Goal: Task Accomplishment & Management: Use online tool/utility

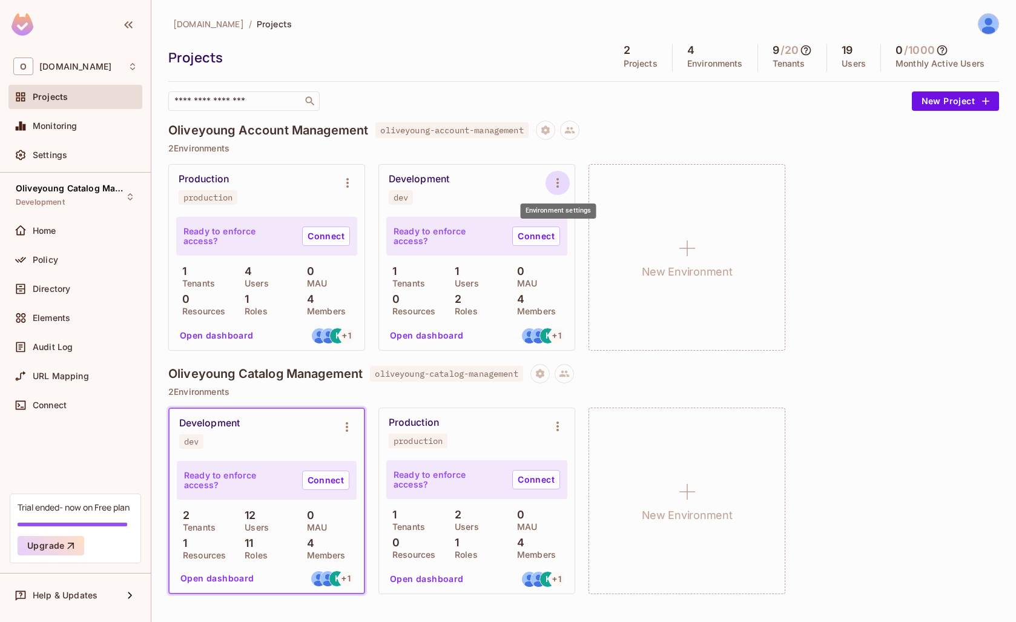
click at [550, 182] on button "Environment settings" at bounding box center [558, 183] width 24 height 24
click at [414, 179] on div at bounding box center [508, 311] width 1016 height 622
drag, startPoint x: 414, startPoint y: 181, endPoint x: 452, endPoint y: 204, distance: 45.1
click at [414, 181] on div "Development" at bounding box center [419, 179] width 61 height 12
click at [446, 240] on p "Ready to enforce access?" at bounding box center [448, 236] width 109 height 19
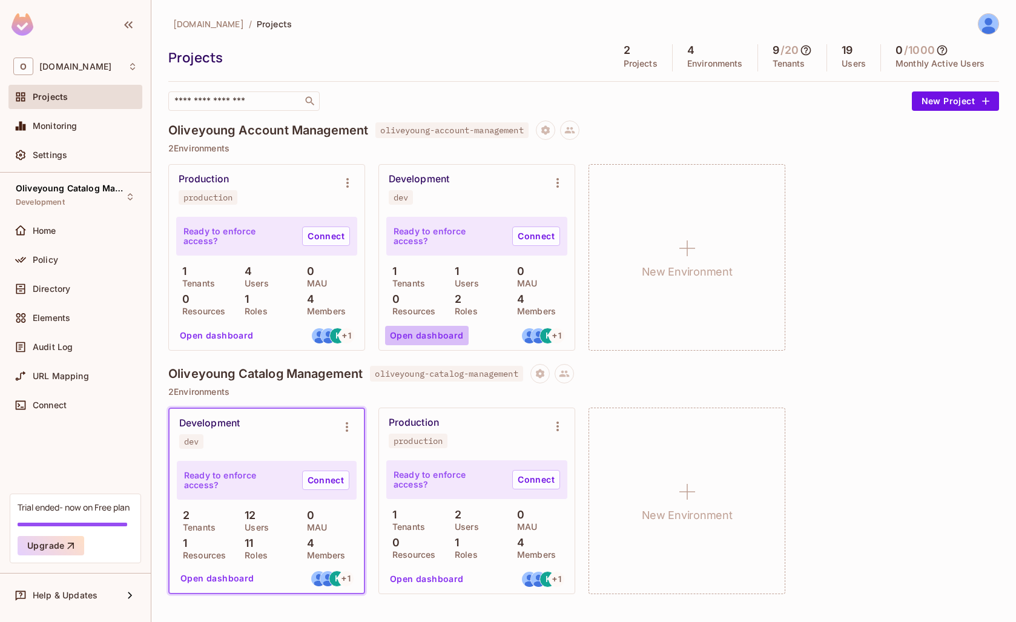
click at [444, 334] on button "Open dashboard" at bounding box center [427, 335] width 84 height 19
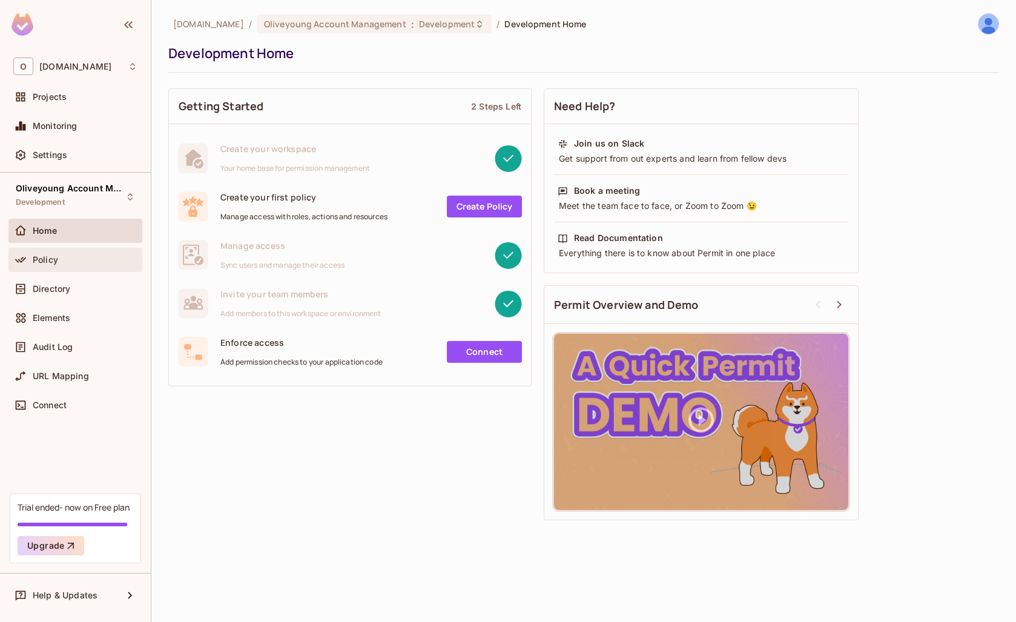
click at [44, 261] on span "Policy" at bounding box center [45, 260] width 25 height 10
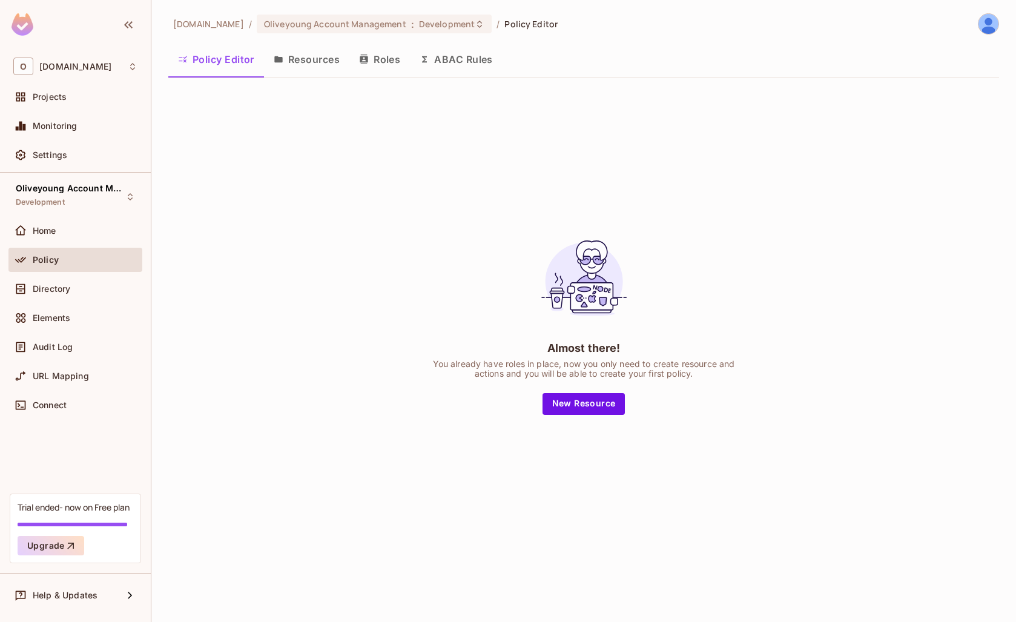
click at [319, 59] on button "Resources" at bounding box center [306, 59] width 85 height 30
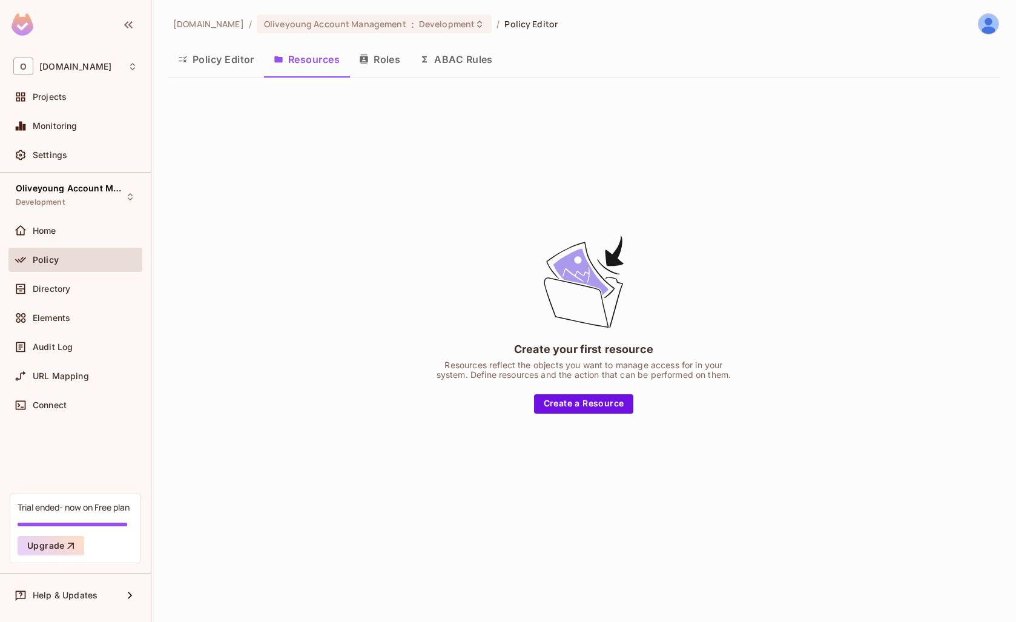
click at [369, 63] on icon "button" at bounding box center [364, 60] width 10 height 10
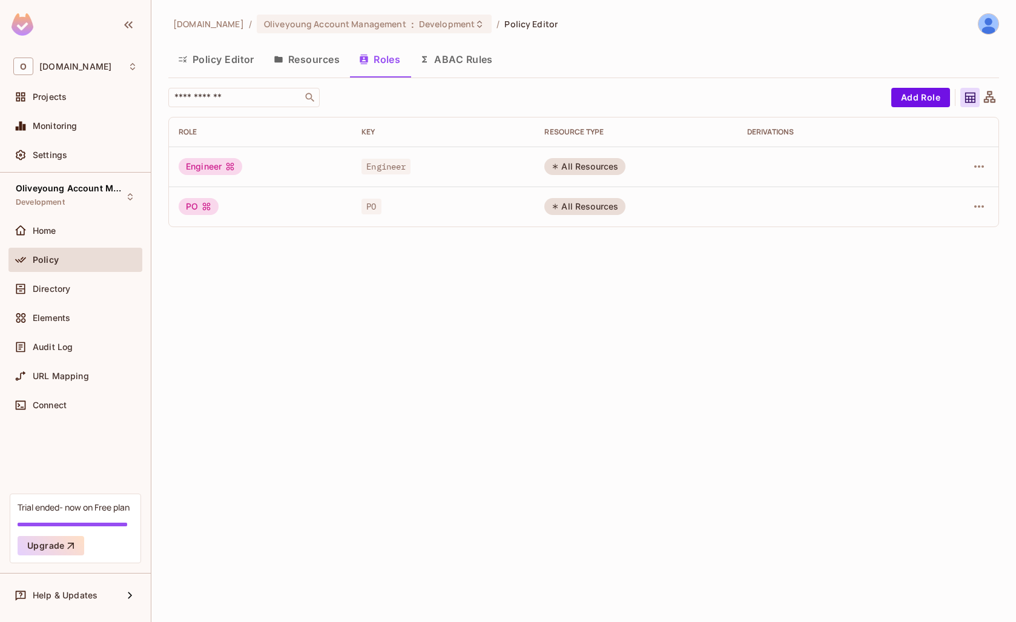
click at [591, 161] on div "All Resources" at bounding box center [585, 166] width 81 height 17
click at [976, 165] on icon "button" at bounding box center [979, 166] width 15 height 15
click at [921, 188] on div "Edit Role" at bounding box center [925, 194] width 36 height 12
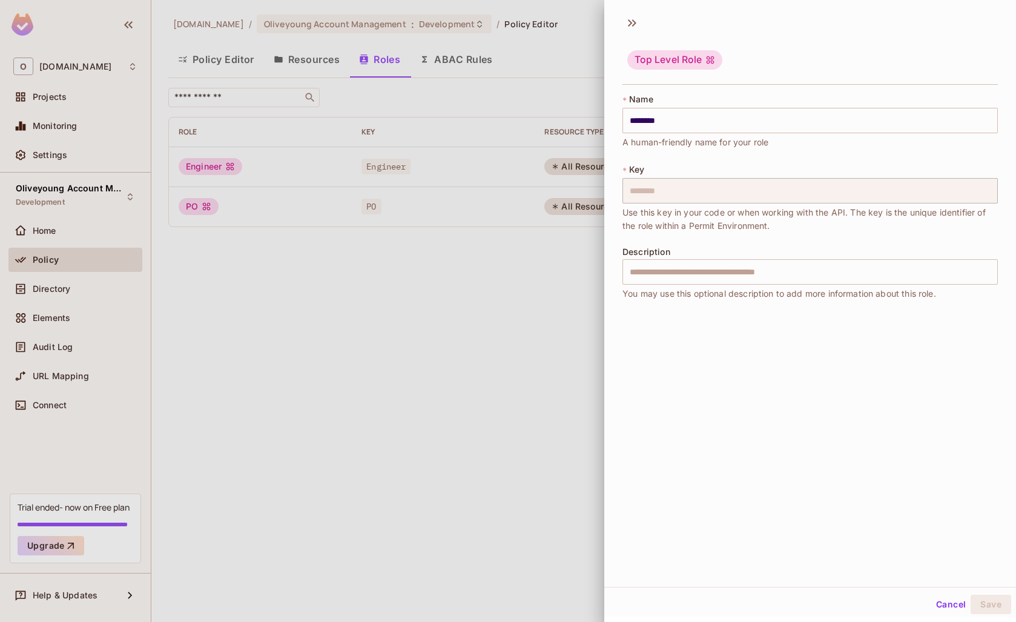
click at [655, 57] on div "Top Level Role" at bounding box center [675, 59] width 95 height 19
click at [636, 27] on icon at bounding box center [632, 22] width 19 height 19
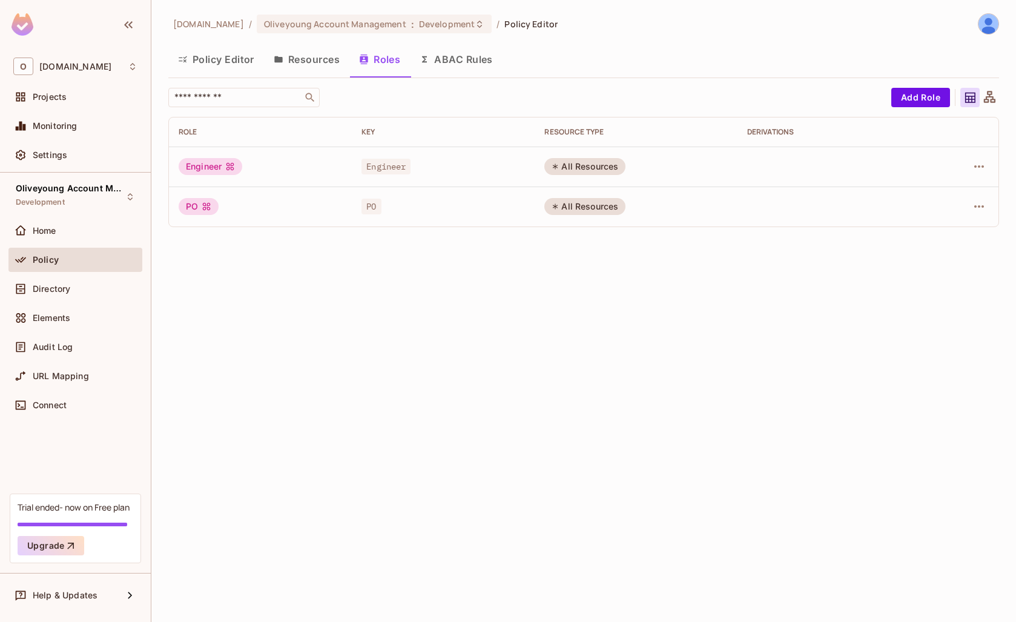
click at [312, 65] on button "Resources" at bounding box center [306, 59] width 85 height 30
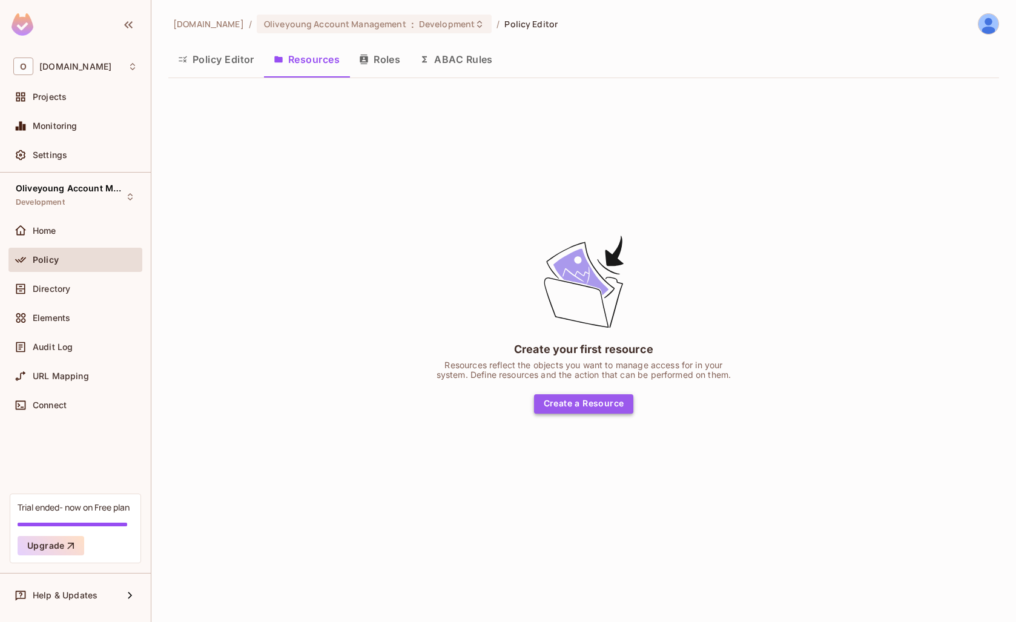
click at [595, 405] on button "Create a Resource" at bounding box center [584, 403] width 100 height 19
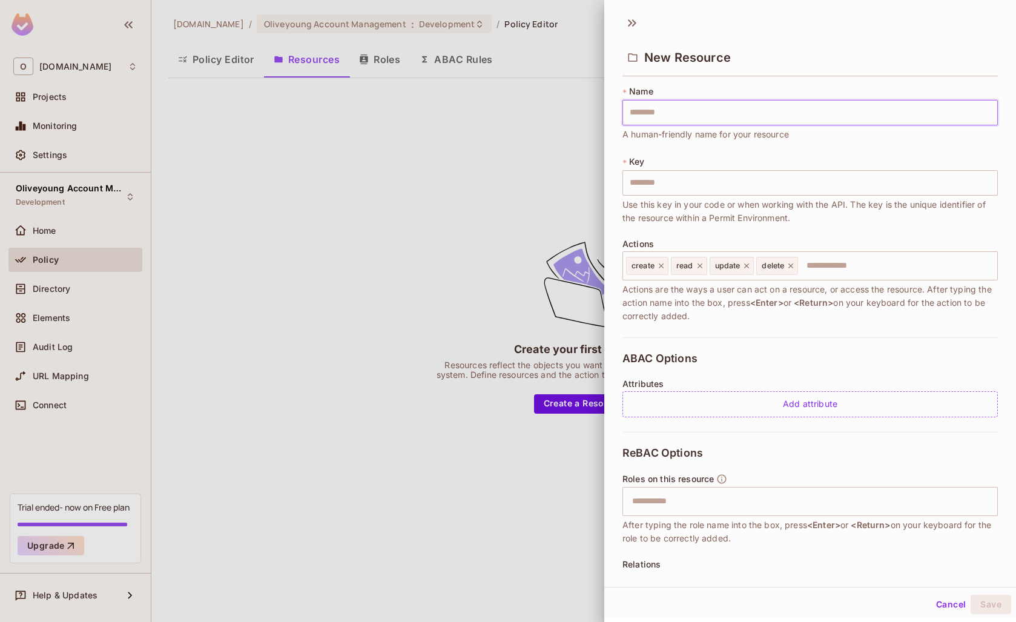
type input "*"
type input "**"
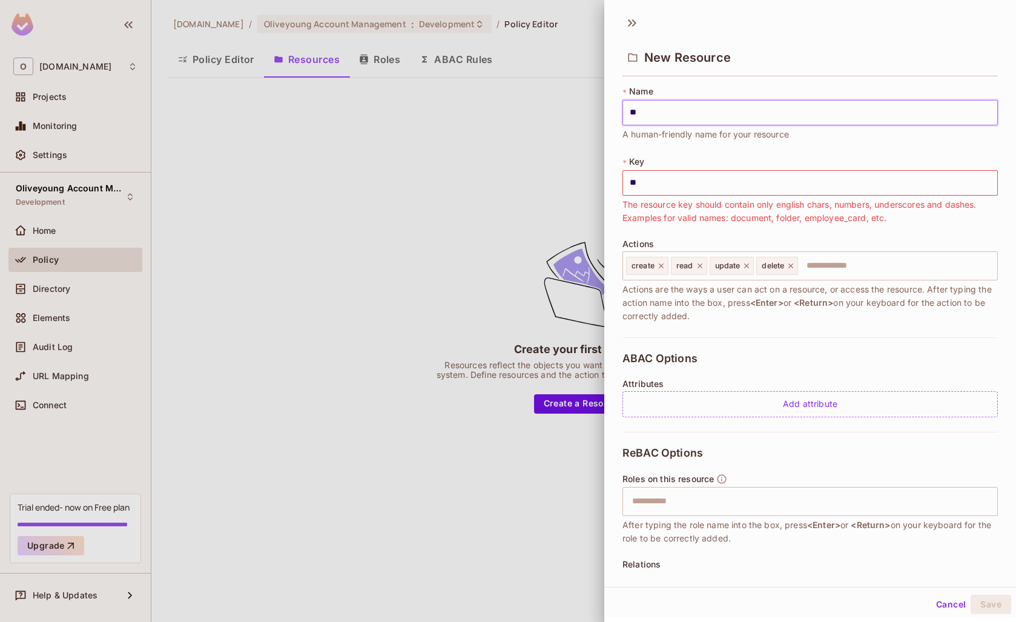
type input "**"
type input "***"
type input "**"
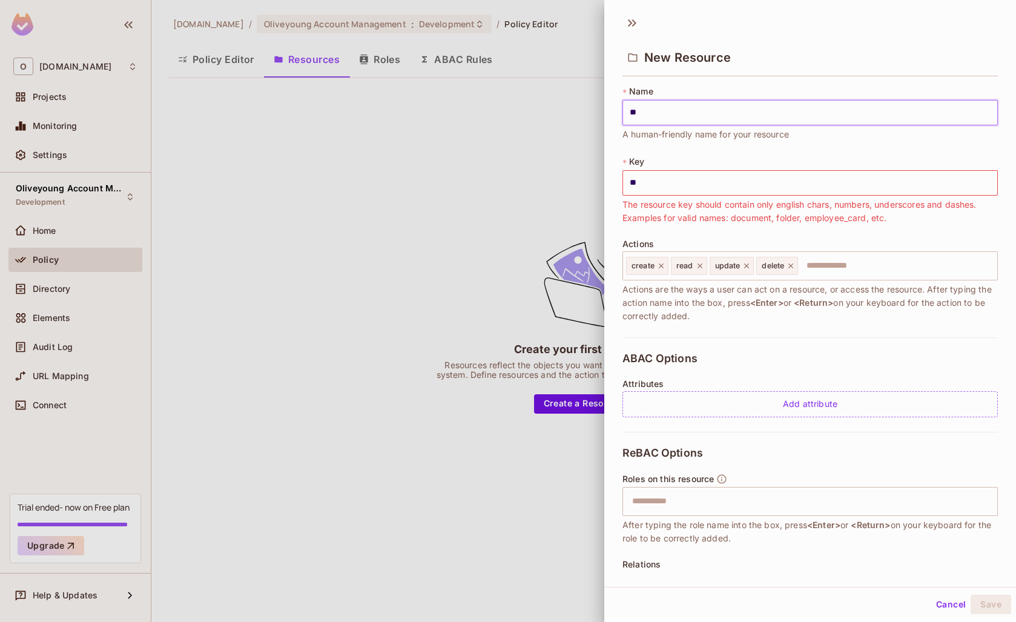
type input "*"
type input "**"
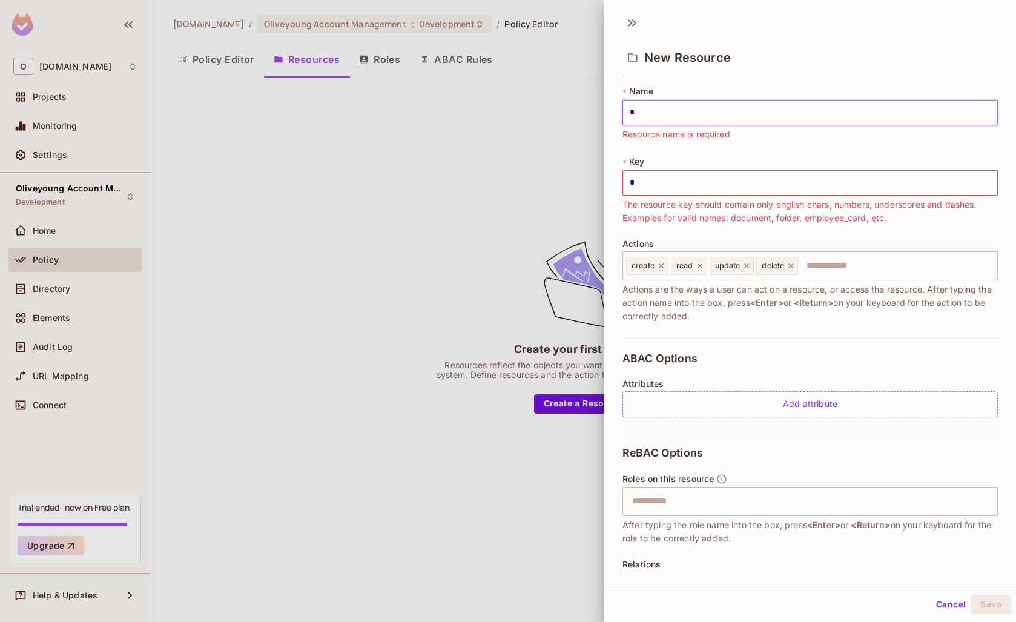
type input "**"
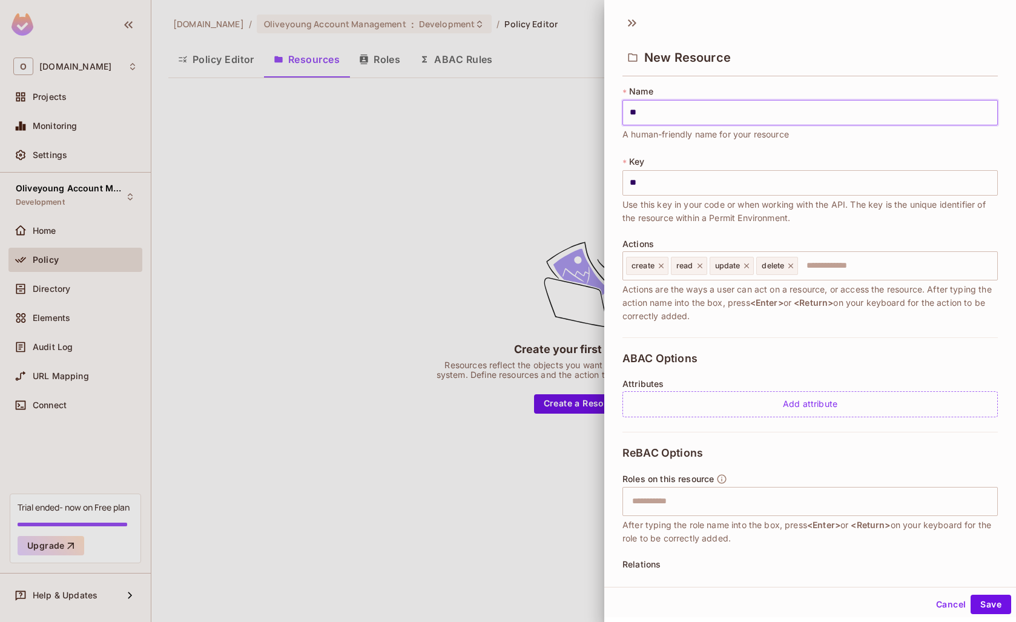
type input "*"
type input "**"
type input "***"
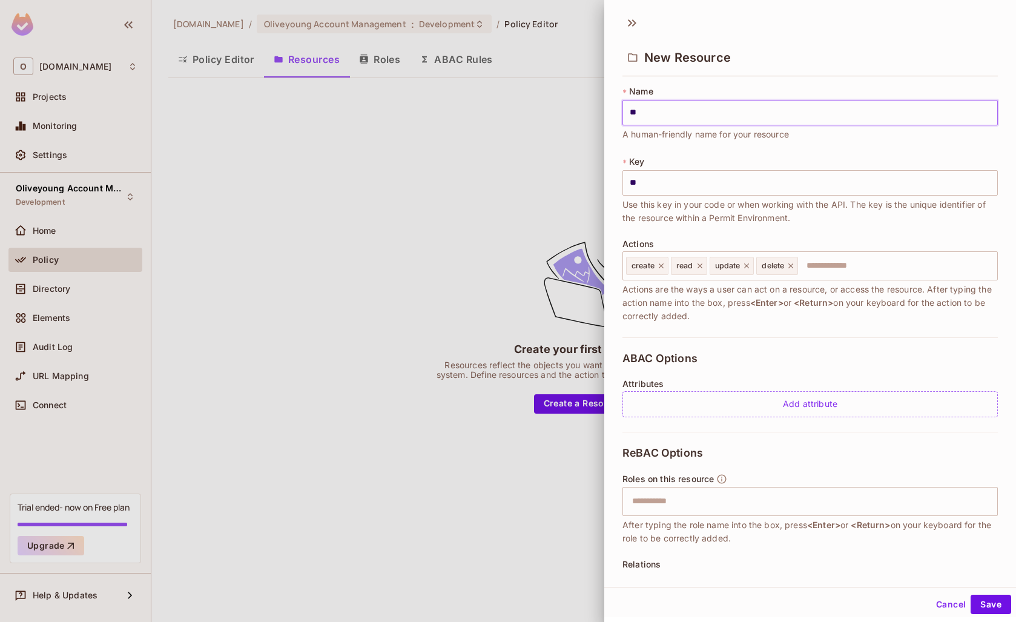
type input "***"
type input "****"
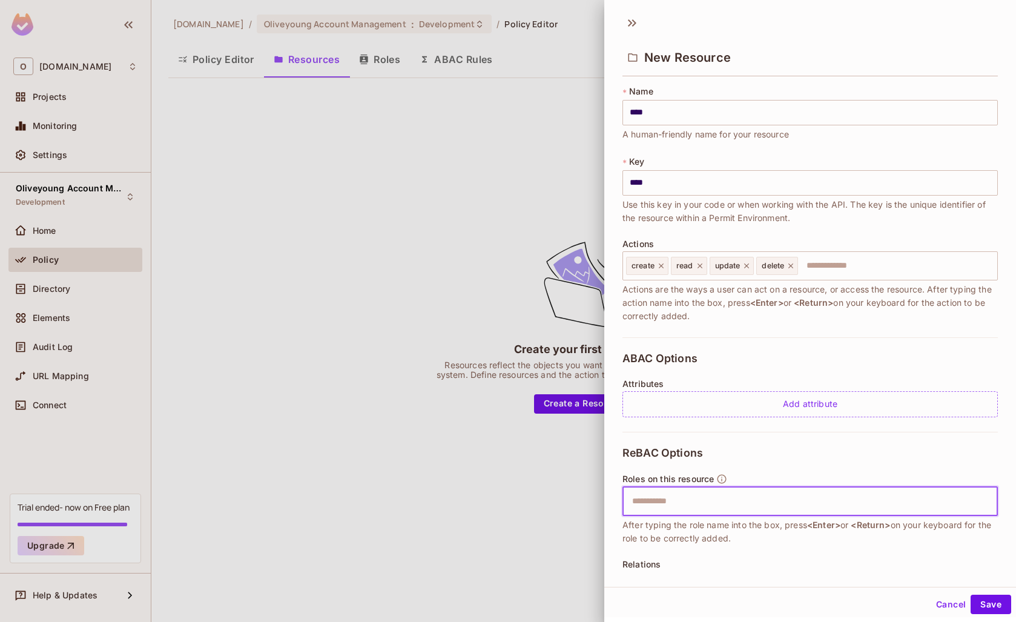
click at [726, 496] on input "text" at bounding box center [809, 501] width 368 height 24
click at [680, 514] on div "​" at bounding box center [811, 501] width 376 height 29
type input "*"
type input "********"
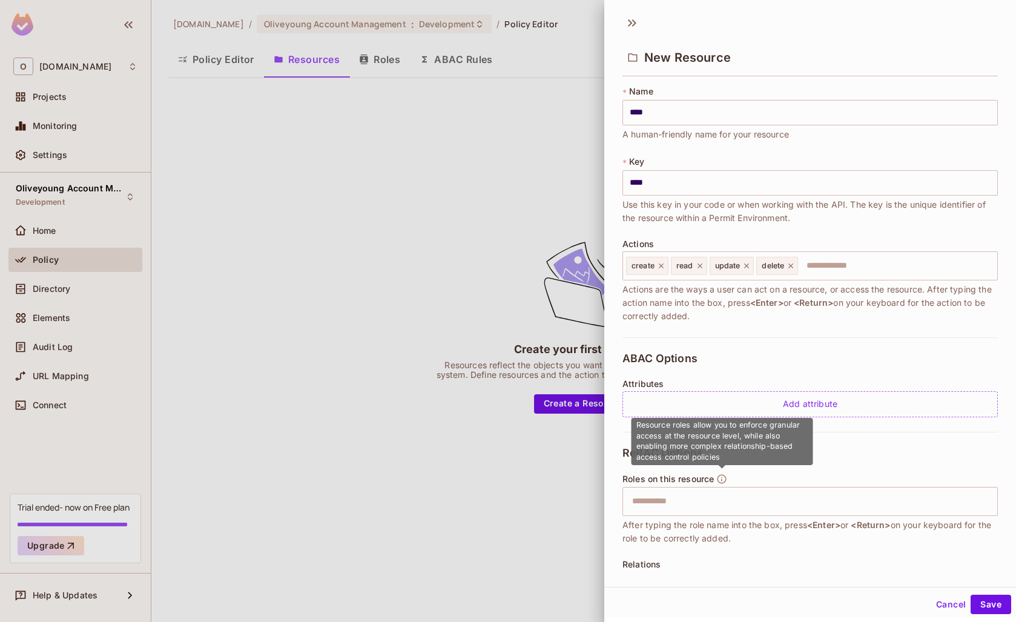
click at [725, 479] on icon "button" at bounding box center [722, 479] width 11 height 11
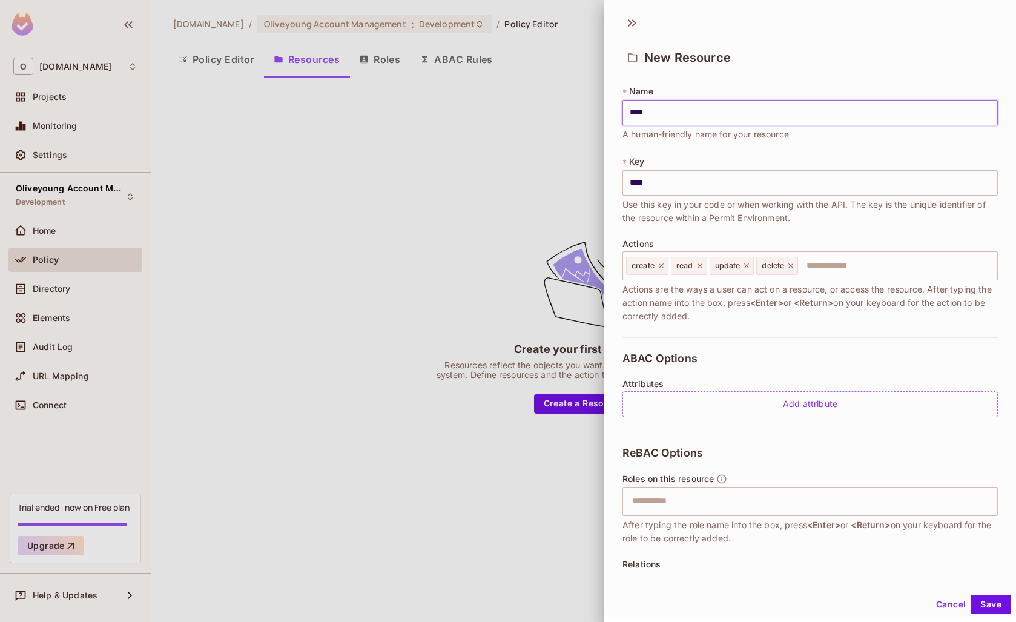
click at [704, 114] on input "****" at bounding box center [811, 112] width 376 height 25
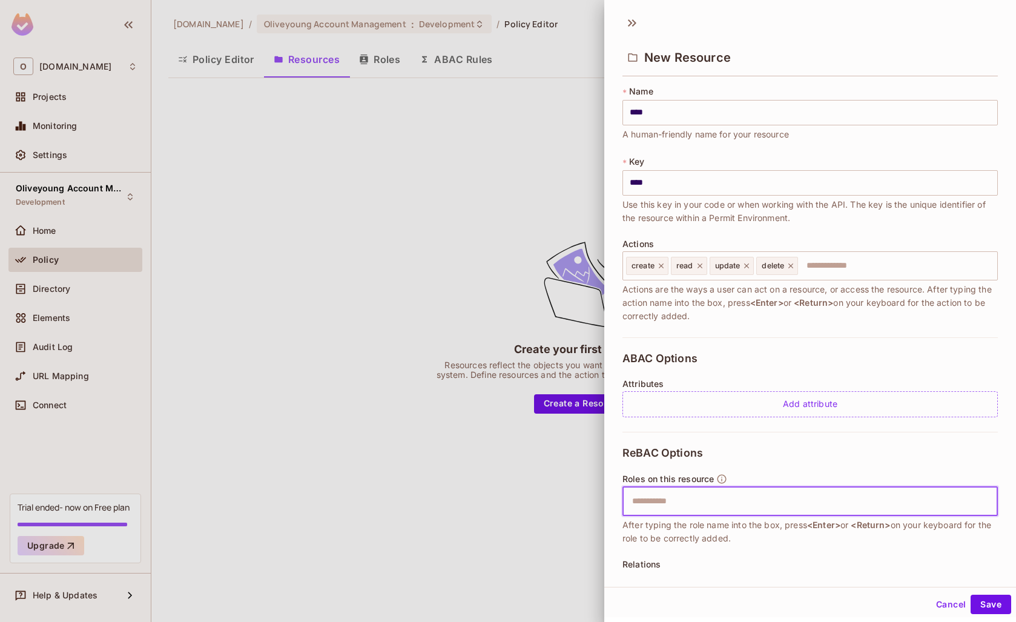
click at [728, 497] on input "text" at bounding box center [809, 501] width 368 height 24
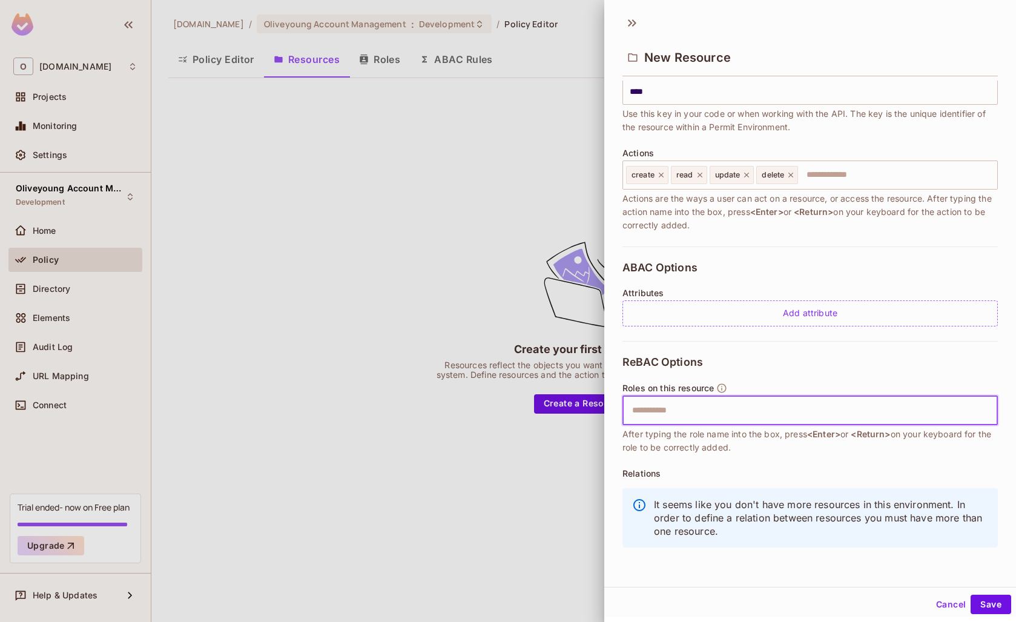
scroll to position [91, 0]
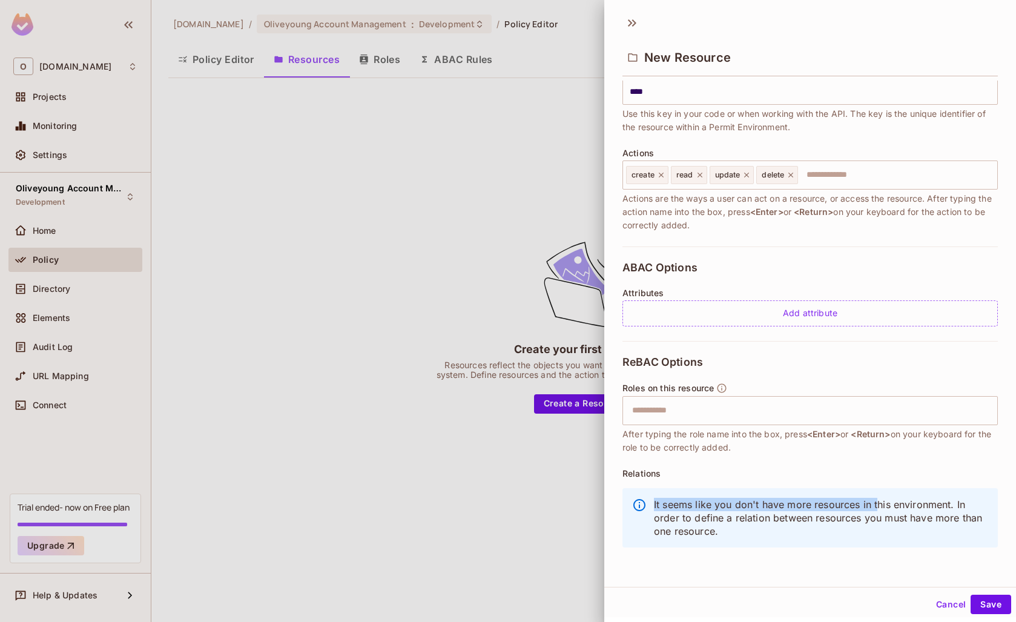
drag, startPoint x: 667, startPoint y: 506, endPoint x: 879, endPoint y: 506, distance: 212.0
click at [879, 506] on div "It seems like you don't have more resources in this environment. In order to de…" at bounding box center [811, 517] width 376 height 59
click at [889, 519] on p "It seems like you don't have more resources in this environment. In order to de…" at bounding box center [821, 518] width 334 height 40
click at [998, 601] on button "Save" at bounding box center [991, 604] width 41 height 19
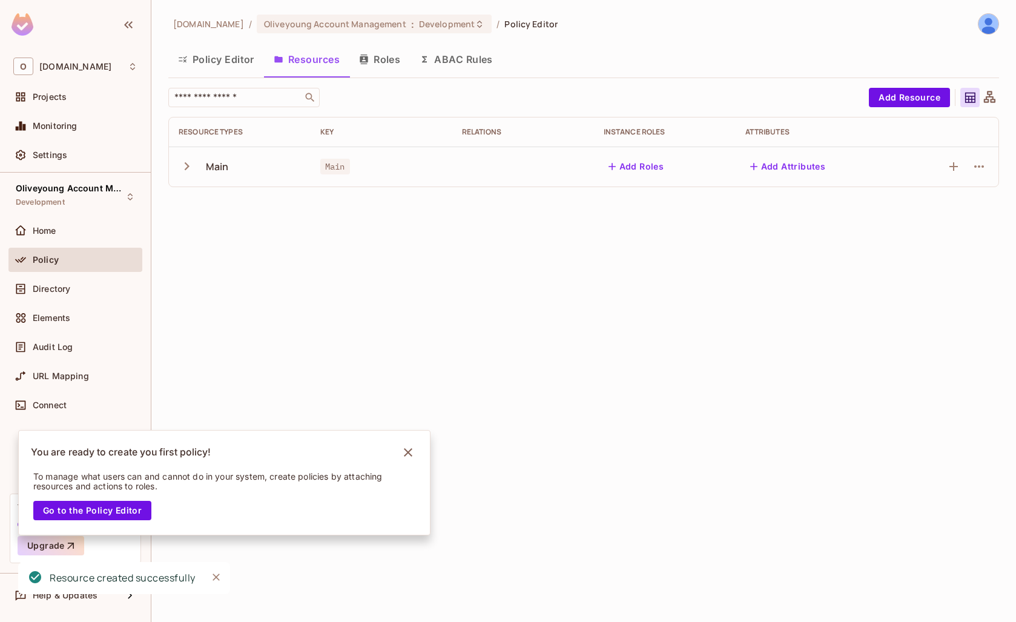
click at [641, 171] on button "Add Roles" at bounding box center [636, 166] width 65 height 19
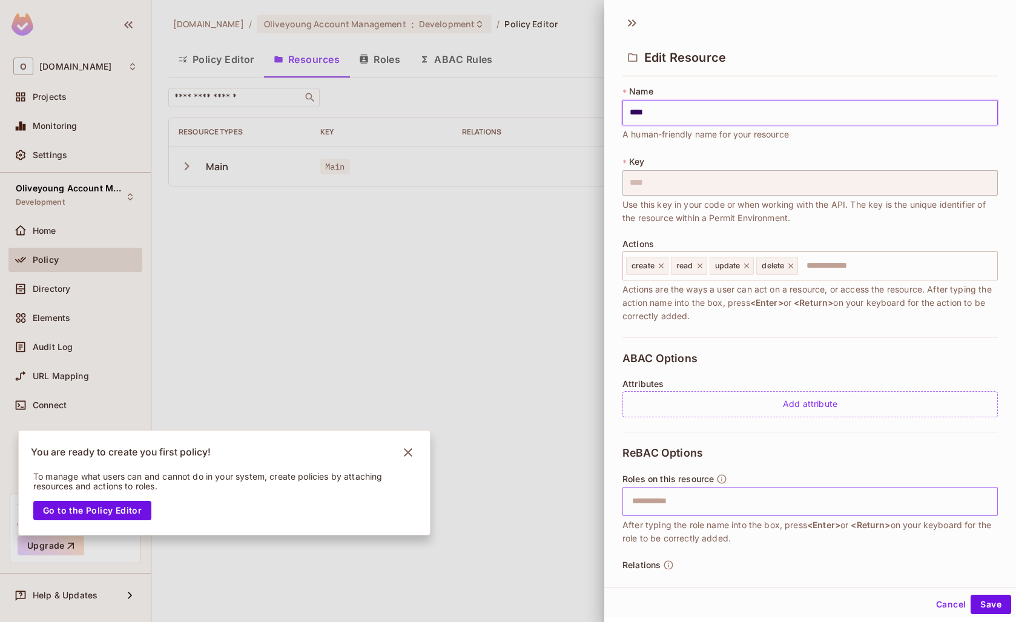
click at [786, 503] on input "text" at bounding box center [809, 501] width 368 height 24
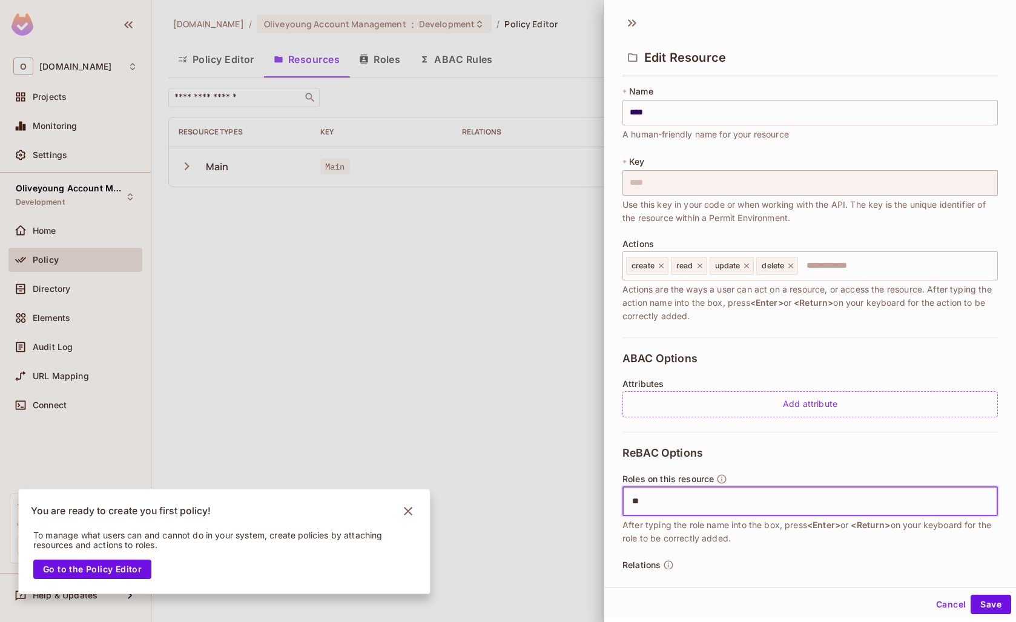
type input "*"
type input "********"
click at [975, 600] on button "Save" at bounding box center [991, 604] width 41 height 19
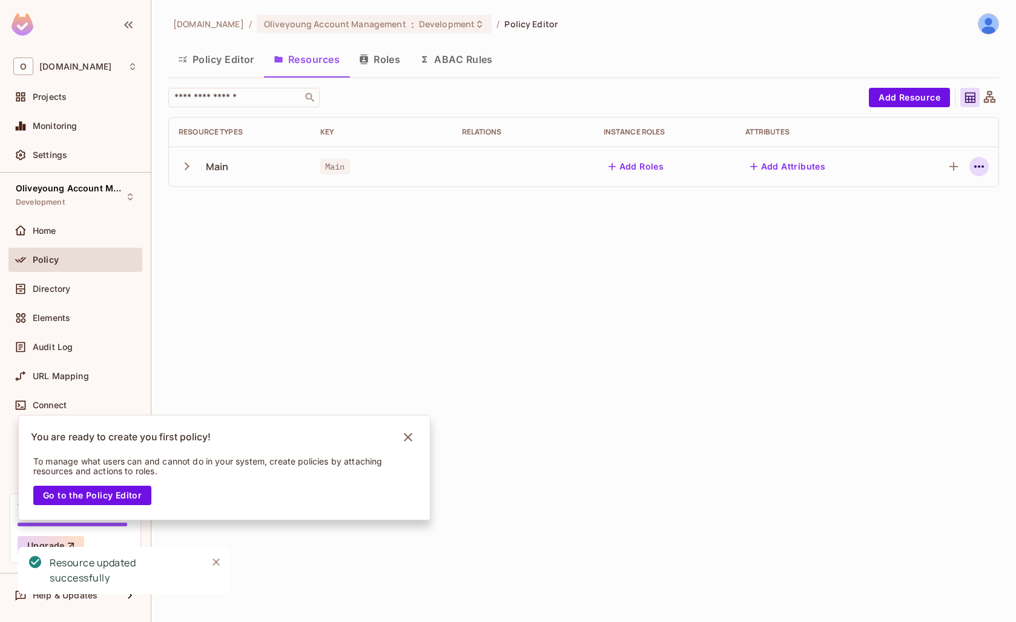
click at [978, 168] on icon "button" at bounding box center [979, 166] width 15 height 15
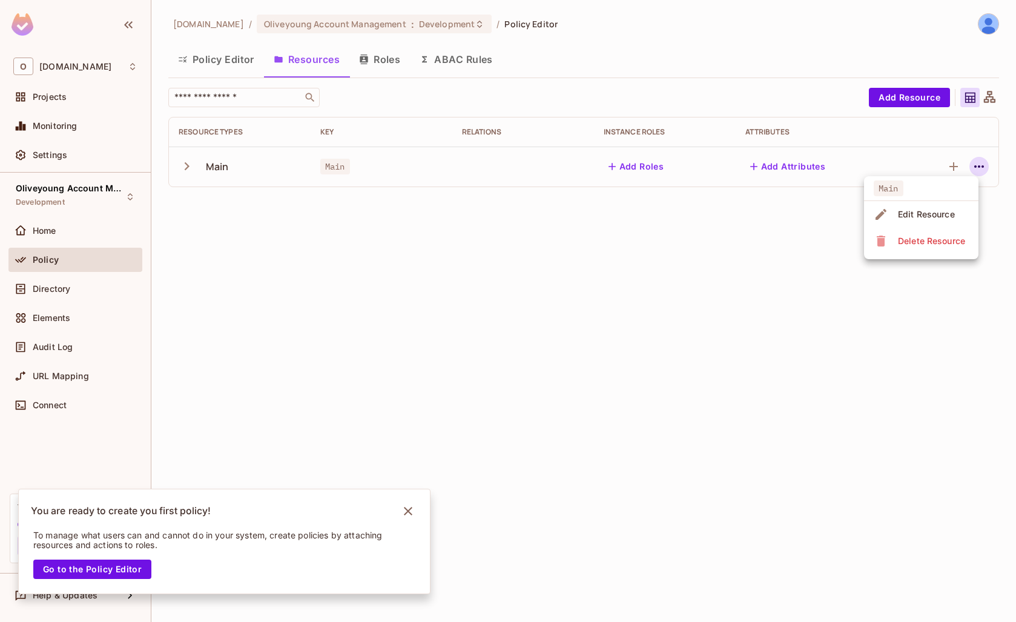
click at [635, 190] on div at bounding box center [508, 311] width 1016 height 622
click at [471, 131] on div "Relations" at bounding box center [523, 132] width 122 height 10
click at [647, 167] on button "Add Roles" at bounding box center [636, 166] width 65 height 19
click at [58, 274] on div "Policy" at bounding box center [75, 262] width 134 height 29
click at [373, 60] on button "Roles" at bounding box center [380, 59] width 61 height 30
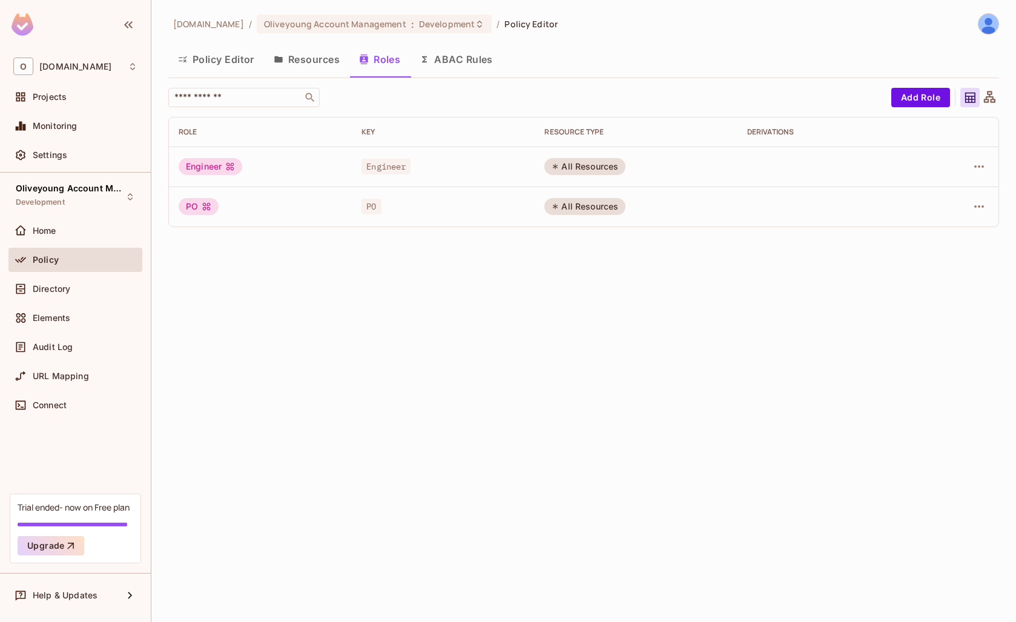
click at [315, 59] on button "Resources" at bounding box center [306, 59] width 85 height 30
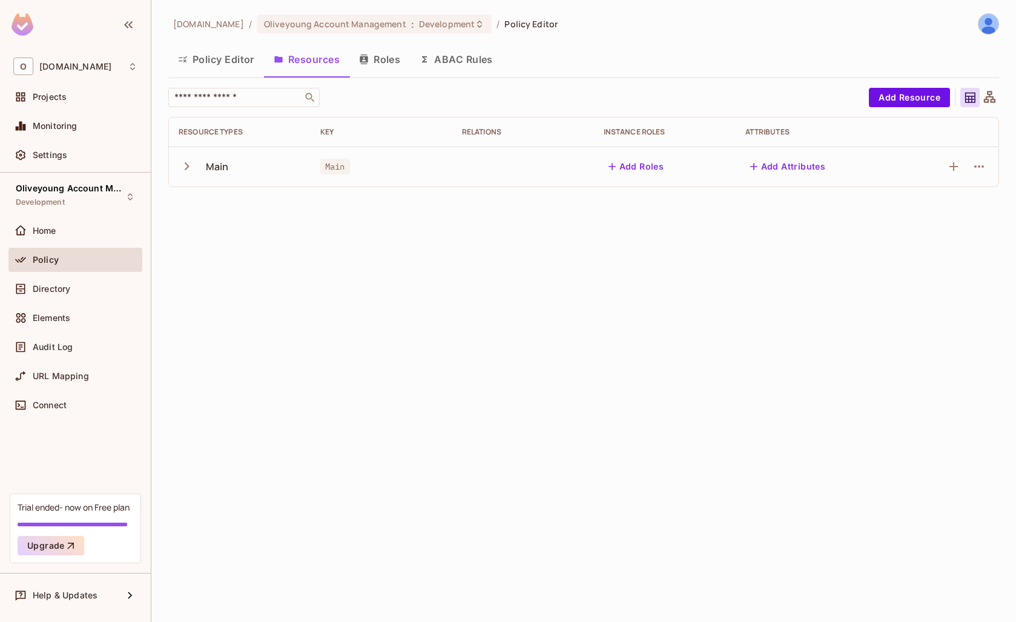
click at [383, 55] on button "Roles" at bounding box center [380, 59] width 61 height 30
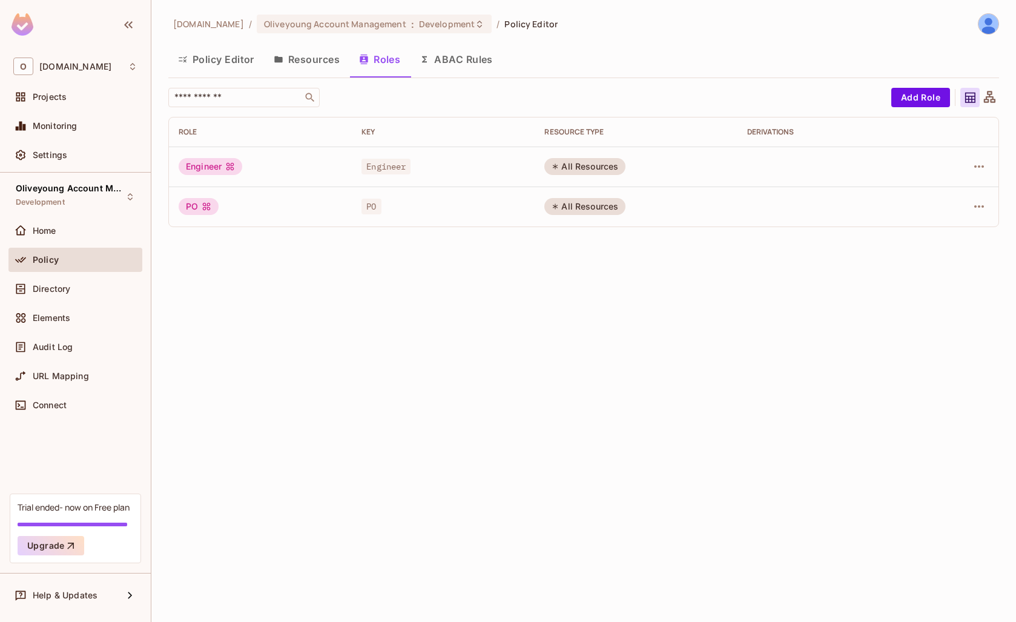
click at [580, 172] on div "All Resources" at bounding box center [585, 166] width 81 height 17
click at [991, 165] on td at bounding box center [960, 167] width 78 height 40
click at [985, 167] on icon "button" at bounding box center [979, 166] width 15 height 15
click at [953, 201] on li "Edit Role" at bounding box center [926, 194] width 107 height 27
click at [987, 162] on button "button" at bounding box center [979, 166] width 19 height 19
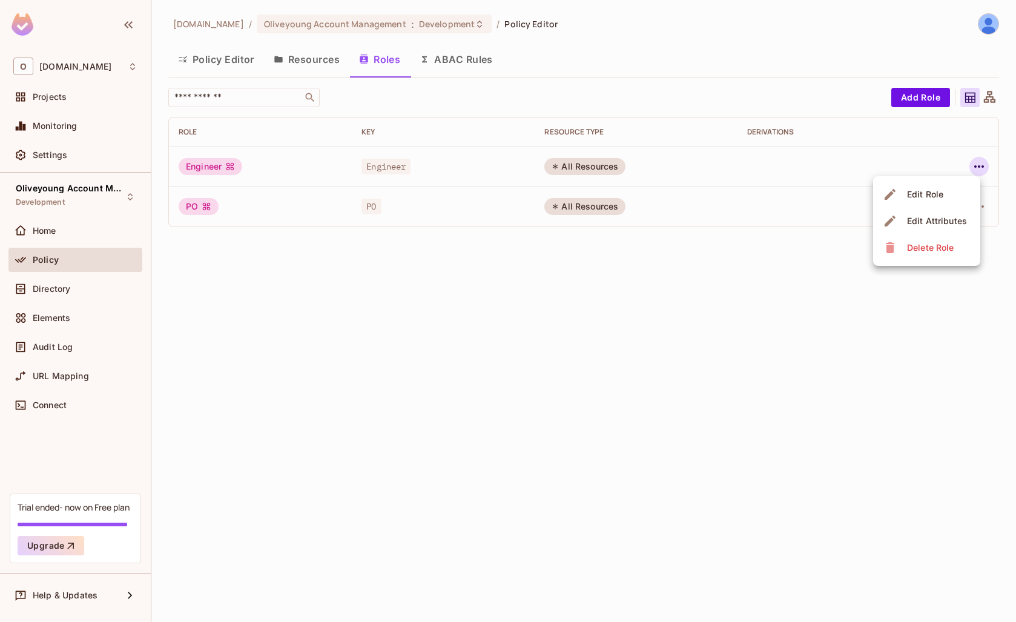
click at [946, 219] on div "Edit Attributes" at bounding box center [937, 221] width 60 height 12
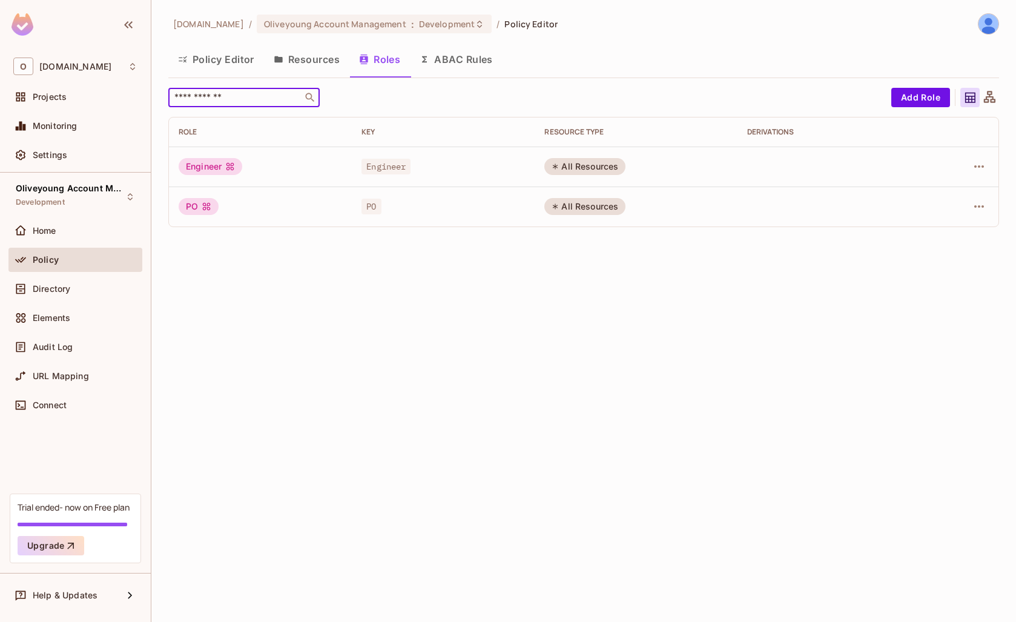
click at [289, 96] on input "text" at bounding box center [235, 97] width 127 height 12
click at [331, 60] on button "Resources" at bounding box center [306, 59] width 85 height 30
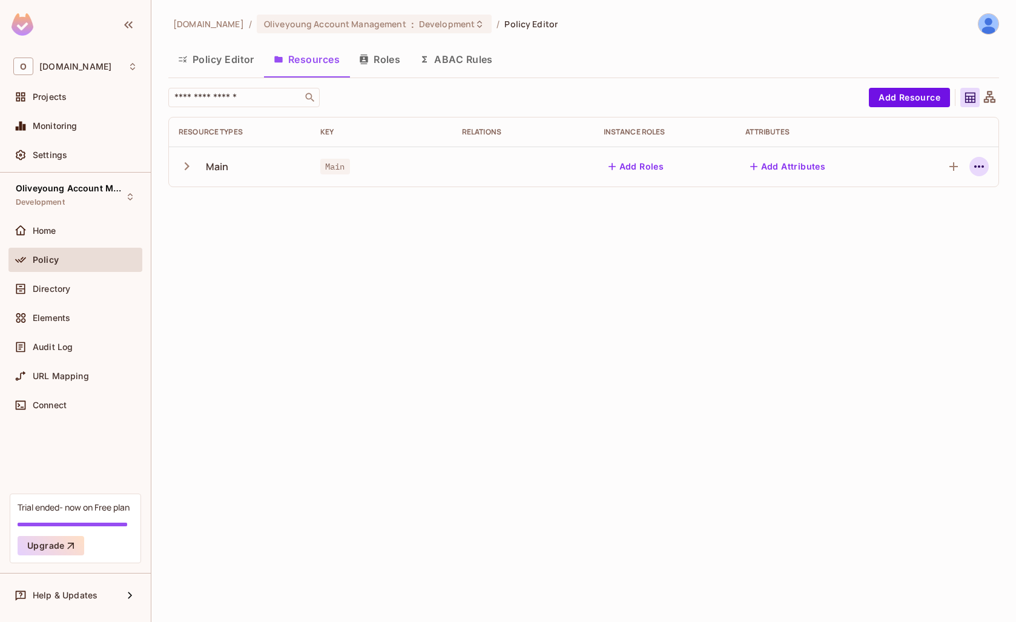
click at [973, 168] on icon "button" at bounding box center [979, 166] width 15 height 15
click at [941, 211] on div "Edit Resource" at bounding box center [926, 214] width 57 height 12
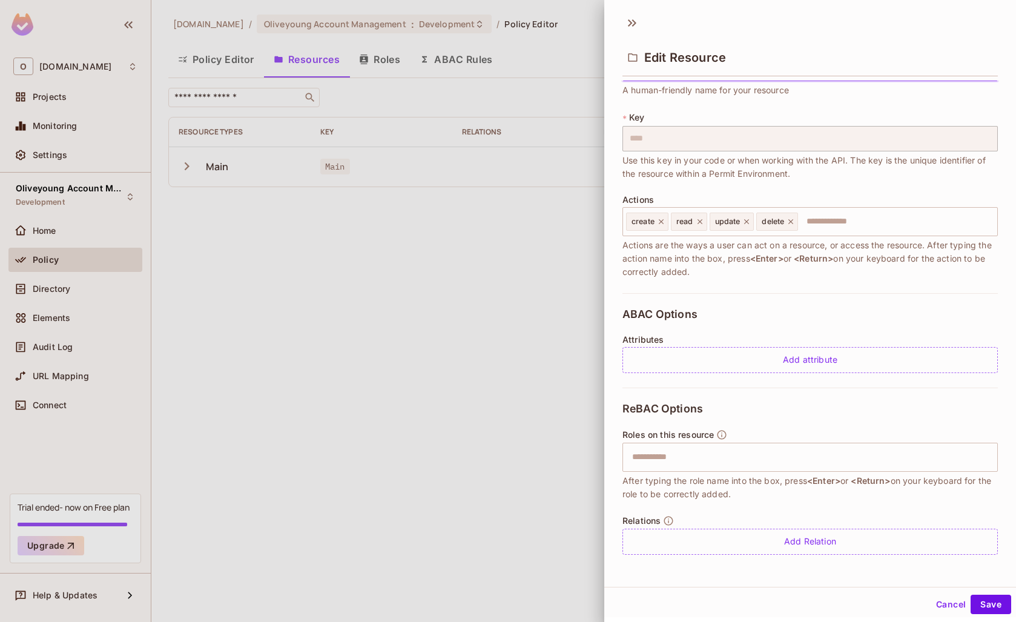
scroll to position [44, 0]
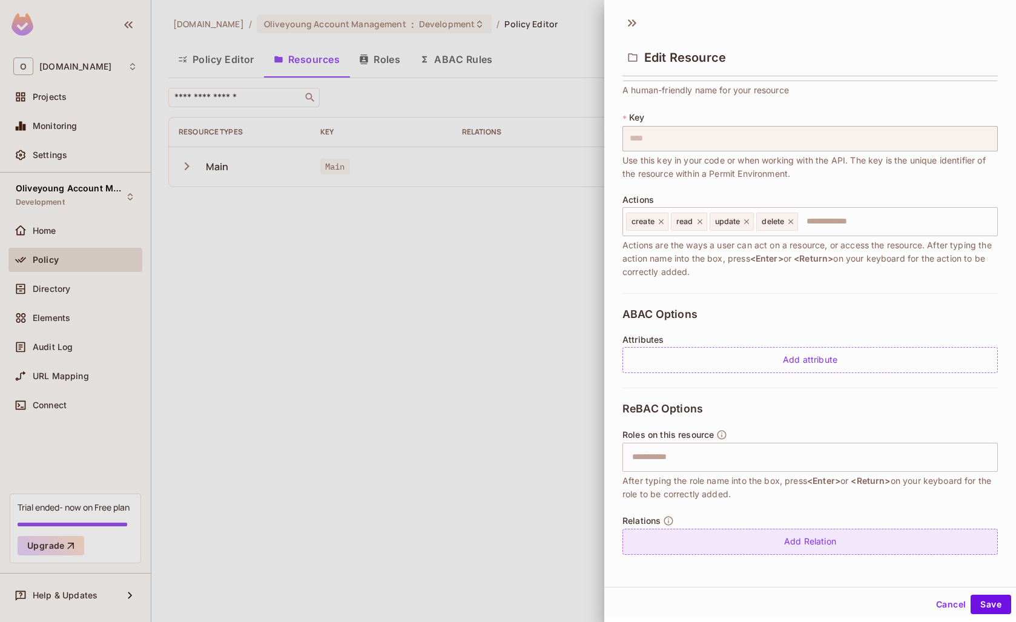
click at [802, 543] on div "Add Relation" at bounding box center [811, 542] width 376 height 26
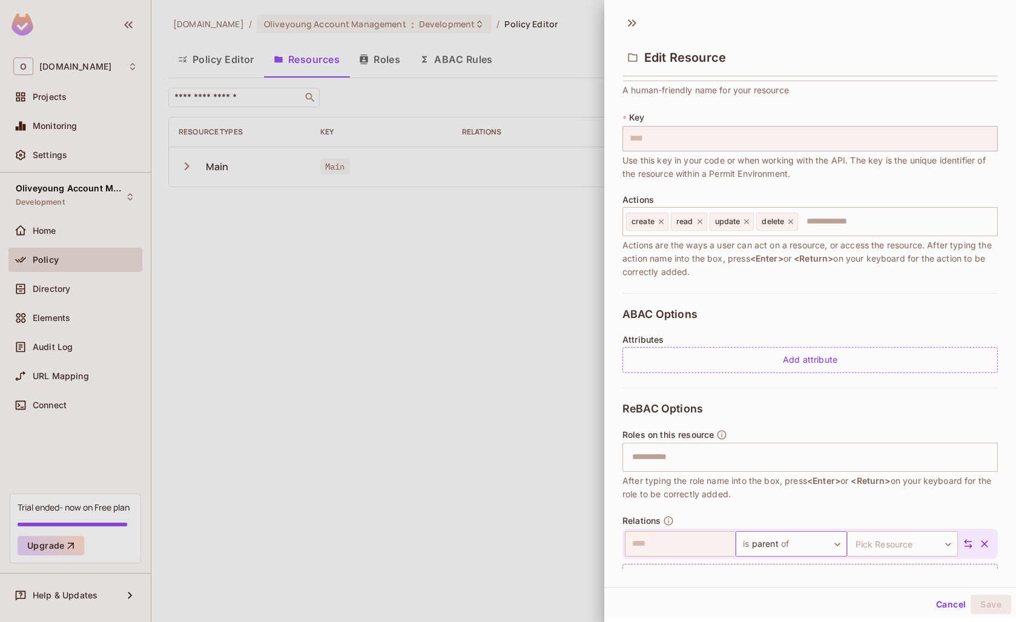
click at [803, 546] on body "O [DOMAIN_NAME] Projects Monitoring Settings Oliveyoung Account Management Deve…" at bounding box center [508, 311] width 1016 height 622
click at [883, 519] on div at bounding box center [508, 311] width 1016 height 622
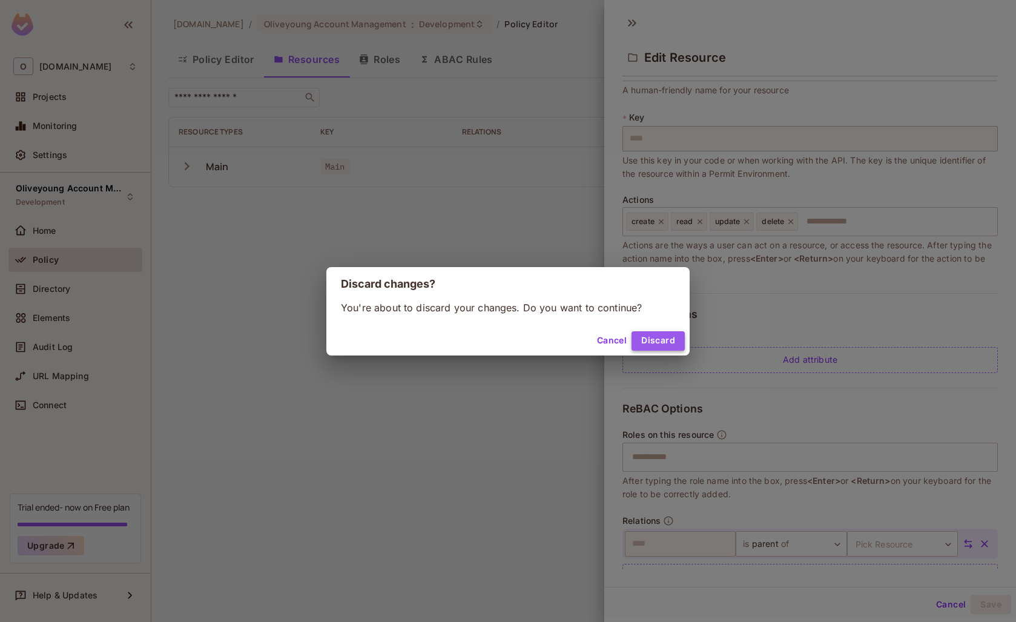
click at [655, 339] on button "Discard" at bounding box center [658, 340] width 53 height 19
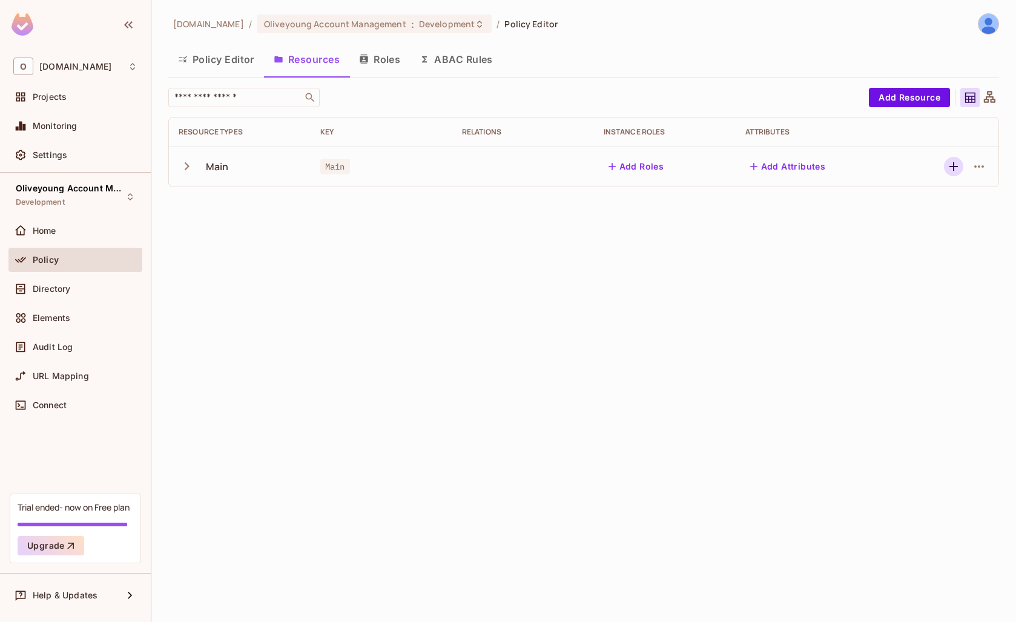
click at [961, 165] on icon "button" at bounding box center [954, 166] width 15 height 15
click at [1001, 99] on div "[DOMAIN_NAME] / Oliveyoung Account Management : Development / Policy Editor Pol…" at bounding box center [583, 311] width 865 height 622
click at [989, 100] on icon at bounding box center [990, 97] width 12 height 12
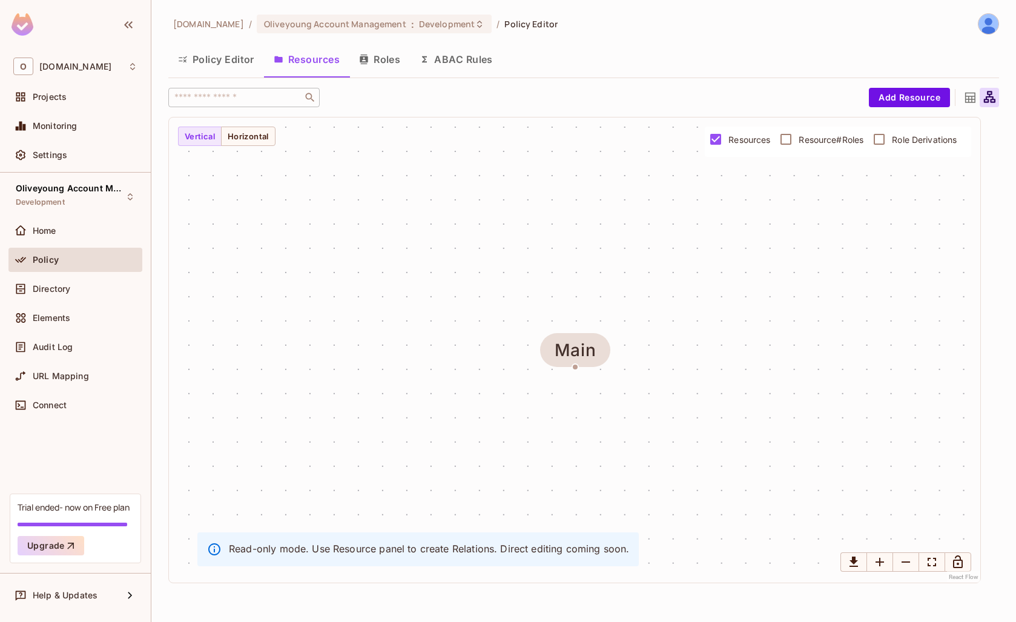
click at [971, 98] on icon at bounding box center [970, 97] width 15 height 15
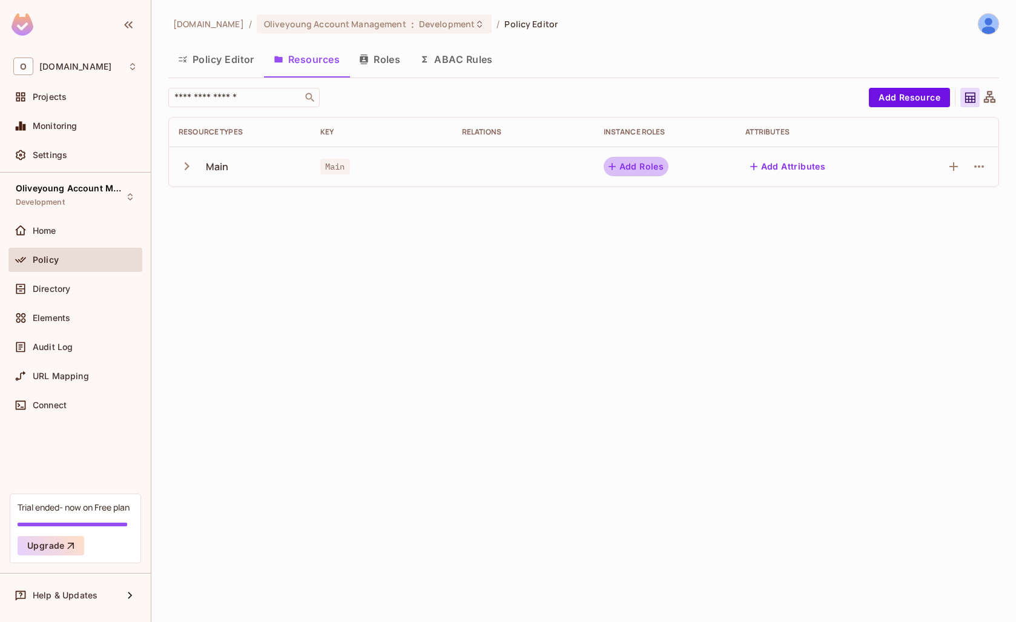
click at [608, 167] on icon "button" at bounding box center [612, 167] width 12 height 12
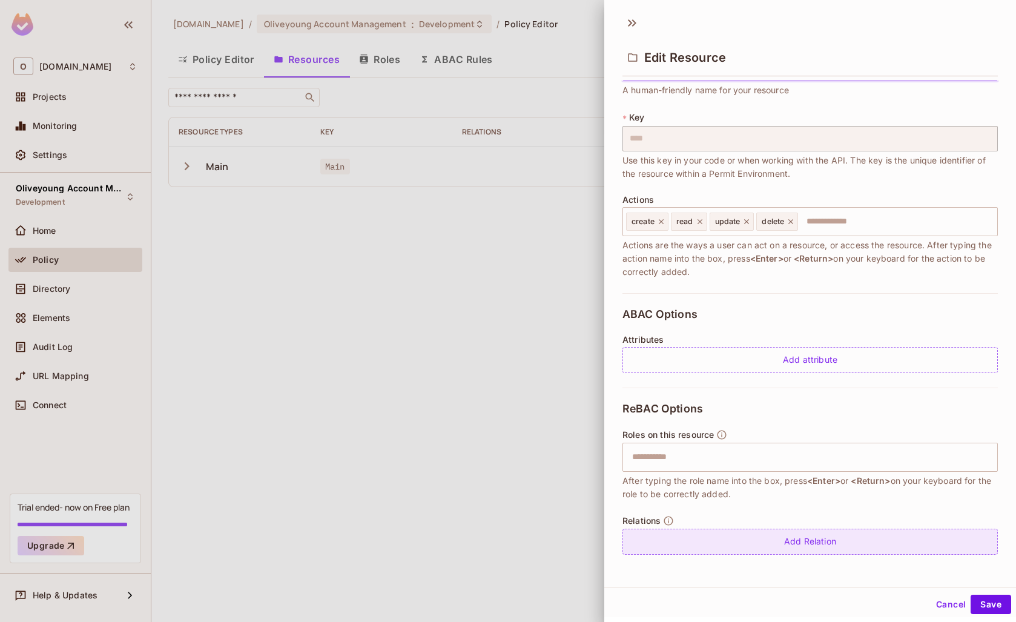
click at [669, 549] on div "Add Relation" at bounding box center [811, 542] width 376 height 26
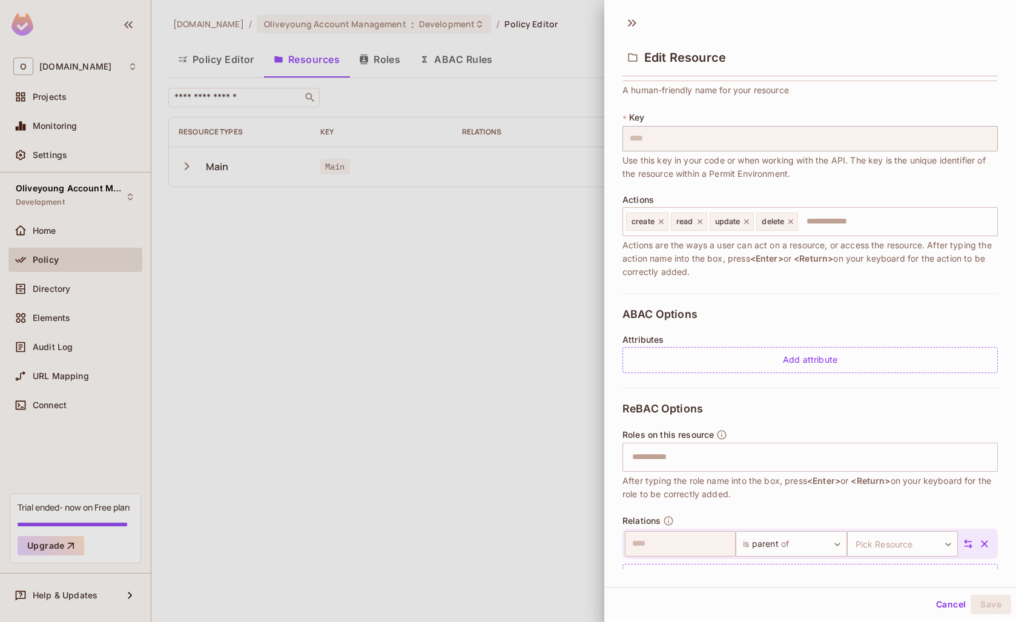
click at [985, 547] on icon "button" at bounding box center [985, 544] width 12 height 12
click at [426, 363] on div at bounding box center [508, 311] width 1016 height 622
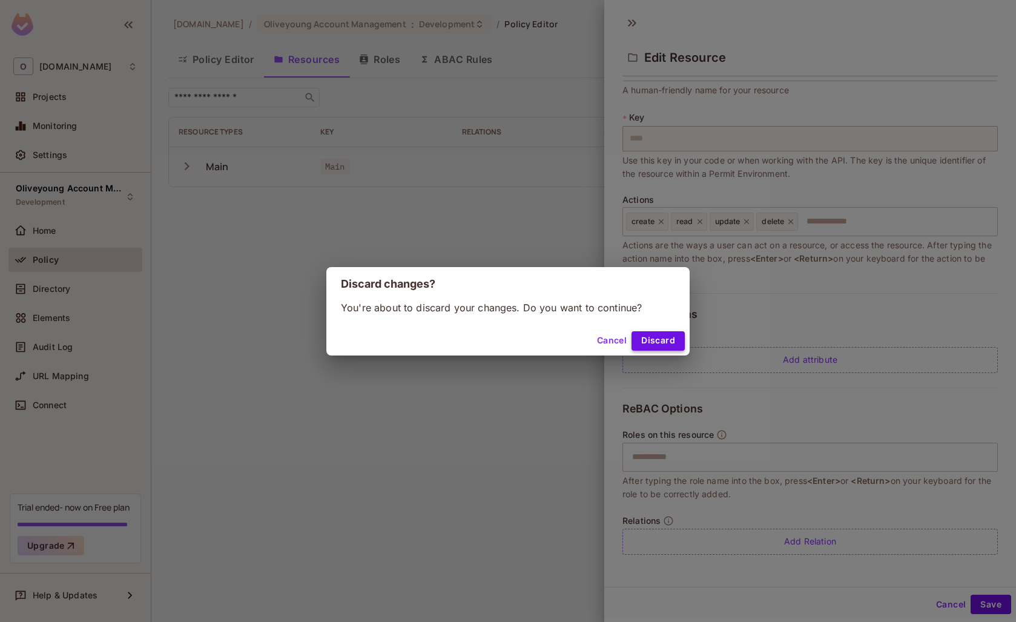
click at [661, 340] on button "Discard" at bounding box center [658, 340] width 53 height 19
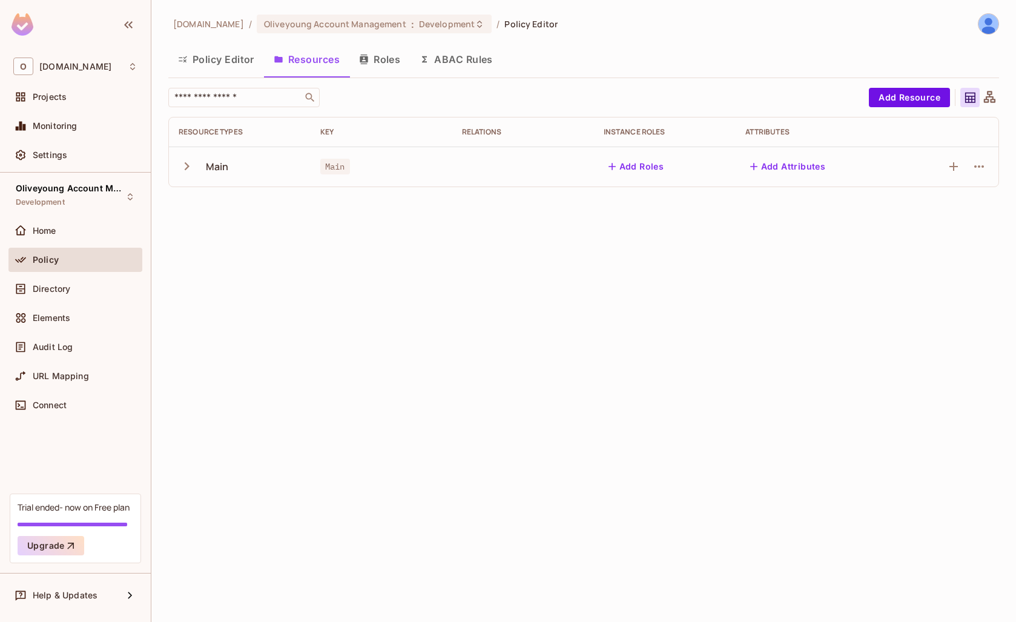
click at [475, 59] on button "ABAC Rules" at bounding box center [456, 59] width 93 height 30
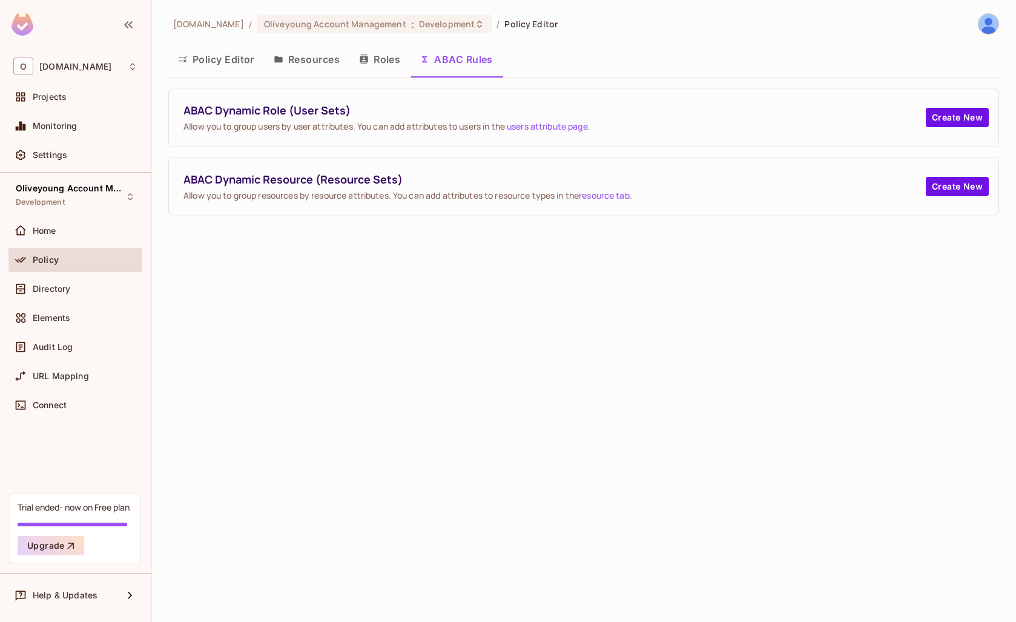
click at [196, 67] on button "Policy Editor" at bounding box center [216, 59] width 96 height 30
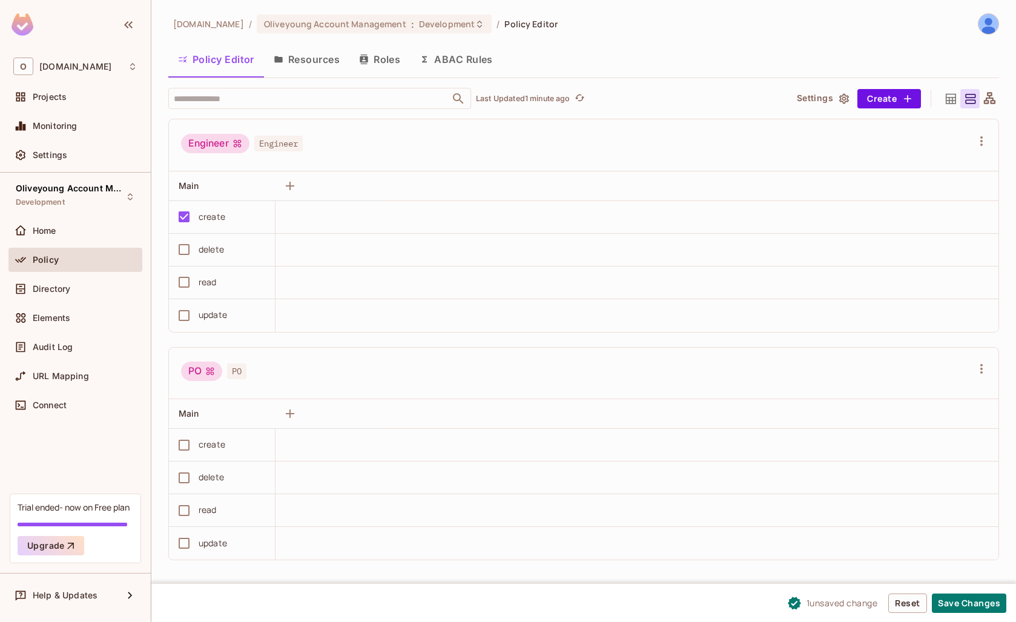
click at [310, 59] on button "Resources" at bounding box center [306, 59] width 85 height 30
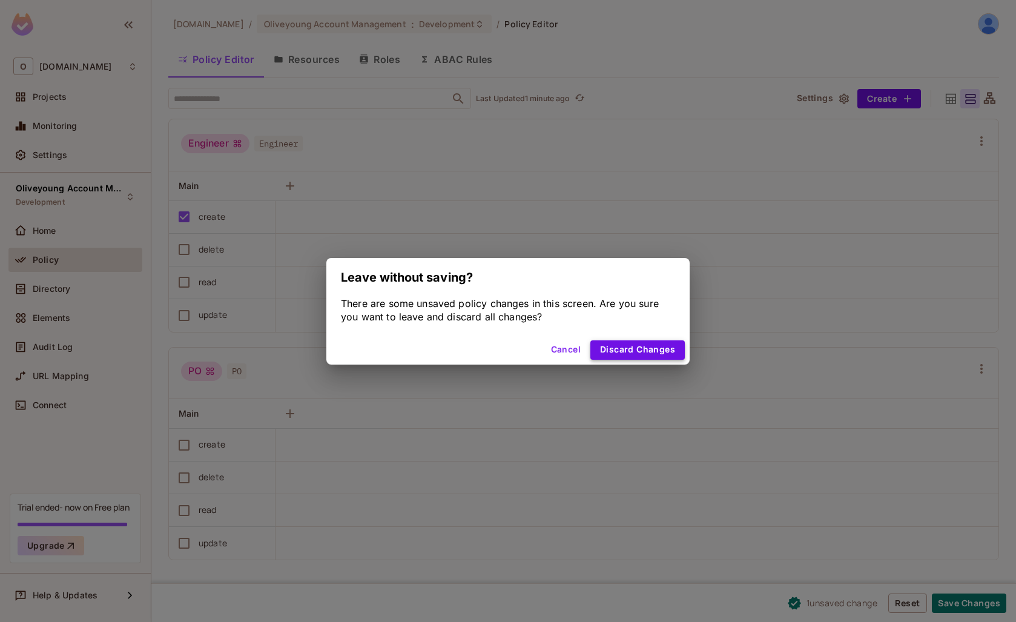
click at [617, 350] on button "Discard Changes" at bounding box center [638, 349] width 94 height 19
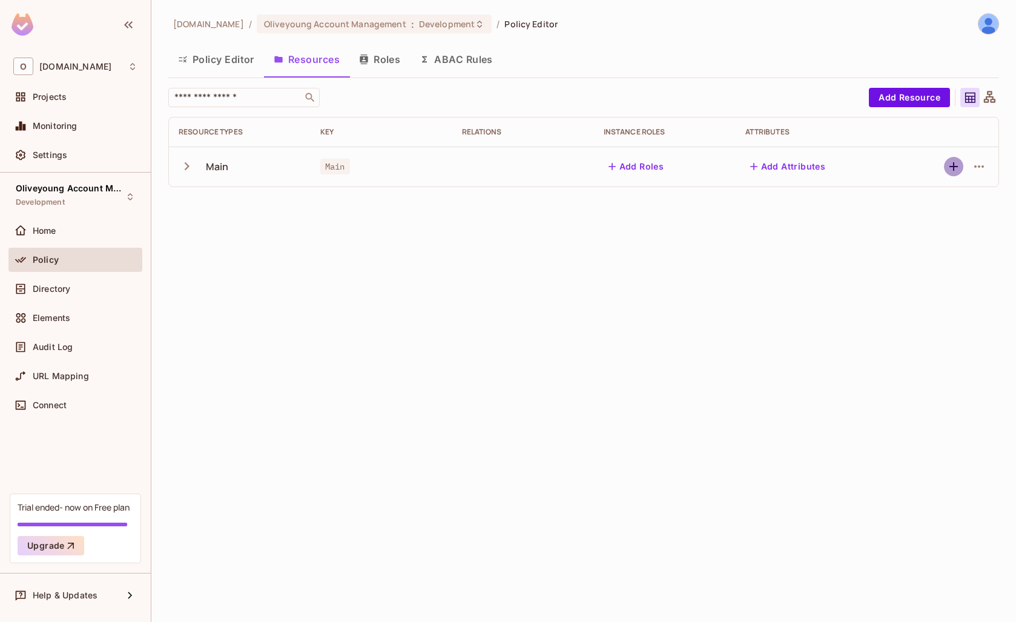
click at [952, 168] on icon "button" at bounding box center [954, 166] width 15 height 15
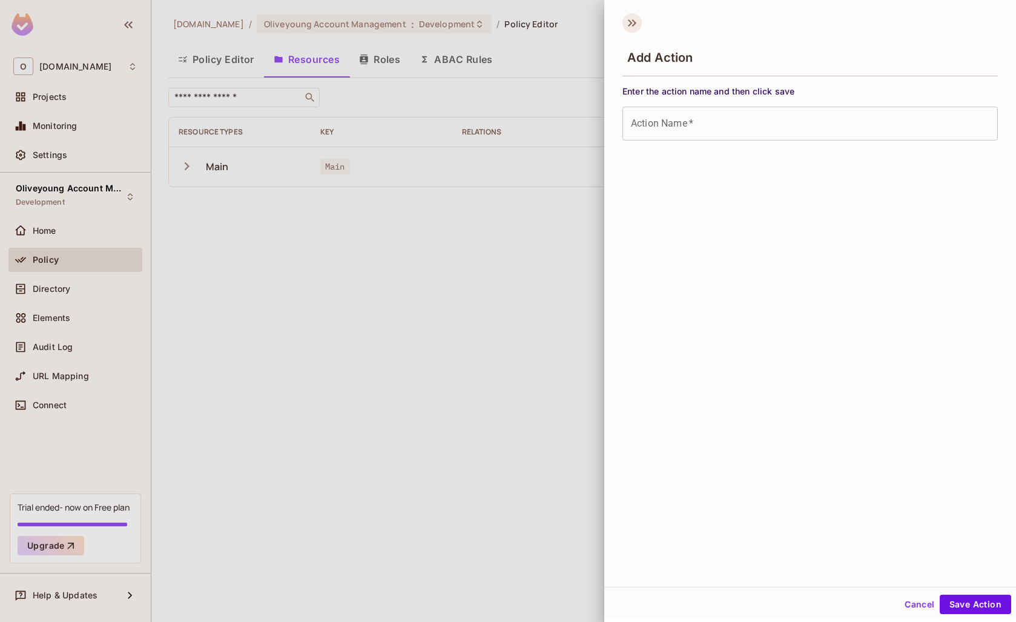
click at [623, 16] on icon at bounding box center [632, 22] width 19 height 19
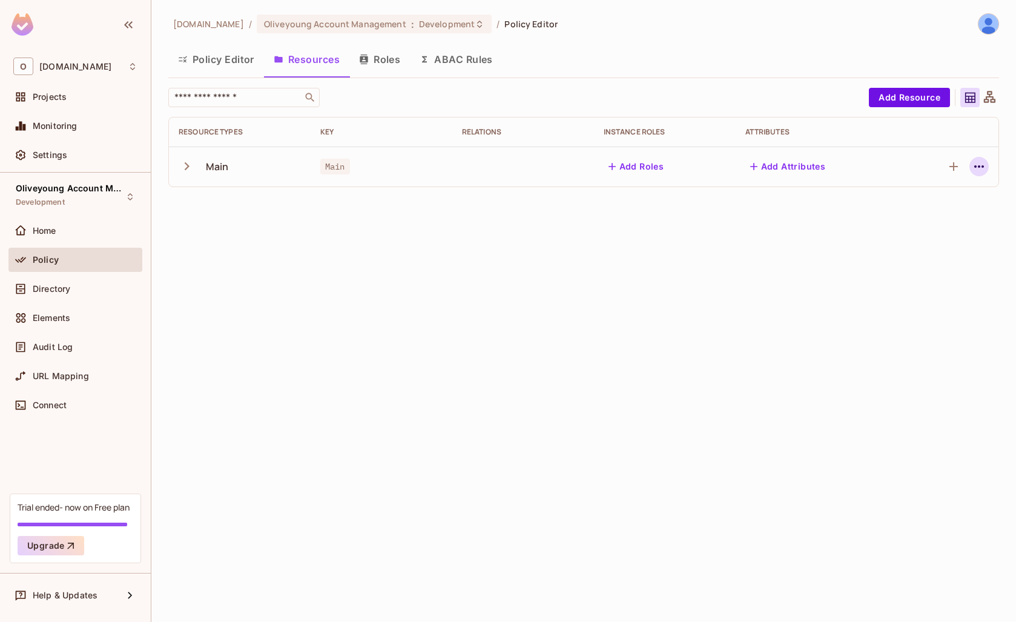
click at [981, 170] on icon "button" at bounding box center [979, 166] width 15 height 15
click at [935, 217] on div "Edit Resource" at bounding box center [926, 214] width 57 height 12
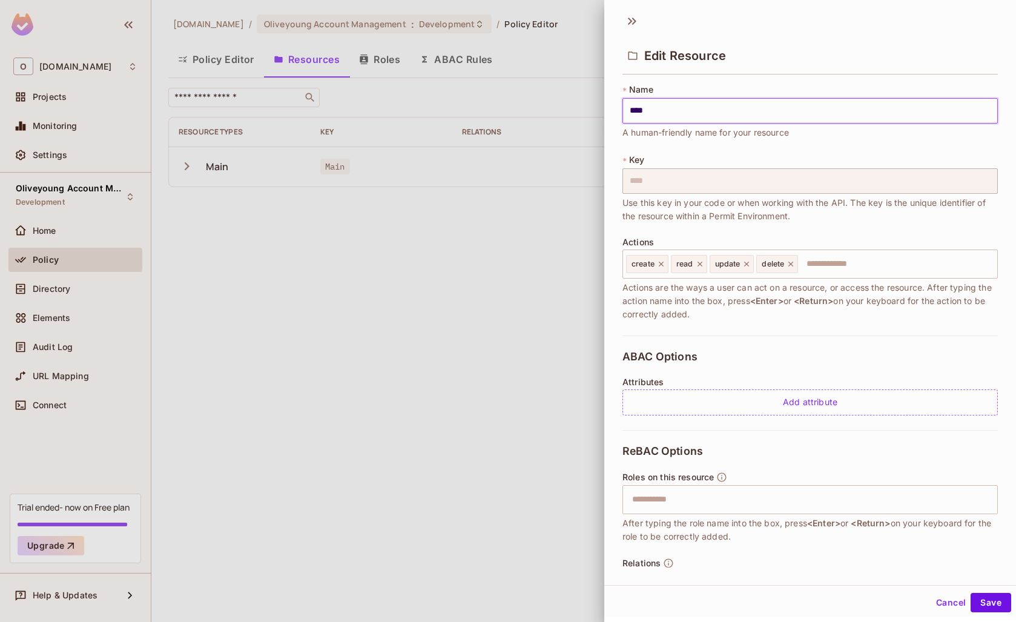
scroll to position [2, 0]
click at [747, 503] on input "text" at bounding box center [809, 500] width 368 height 24
click at [333, 274] on div at bounding box center [508, 311] width 1016 height 622
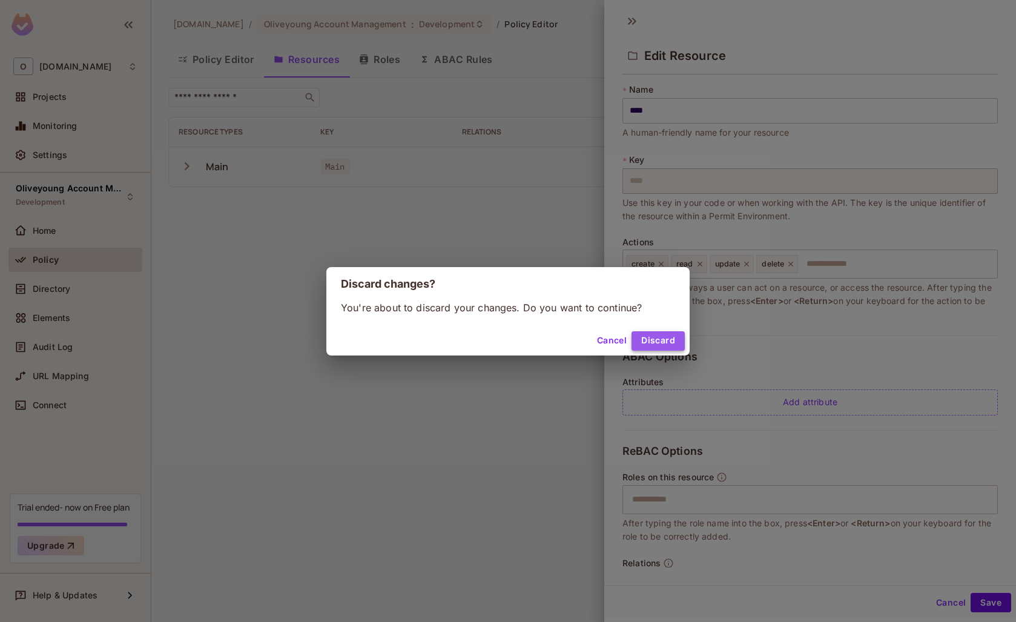
click at [672, 346] on button "Discard" at bounding box center [658, 340] width 53 height 19
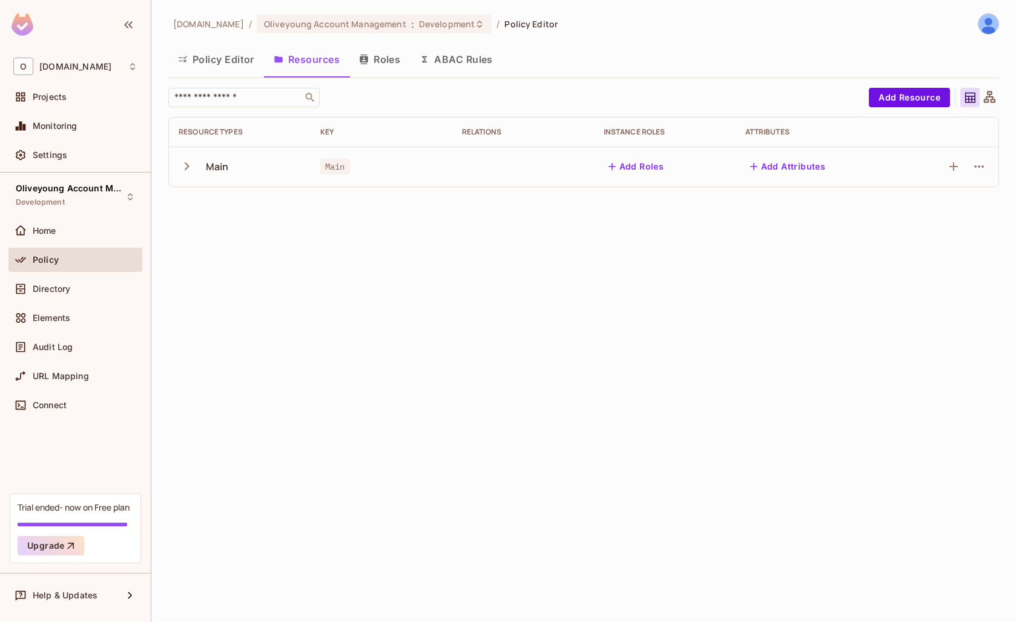
click at [216, 59] on button "Policy Editor" at bounding box center [216, 59] width 96 height 30
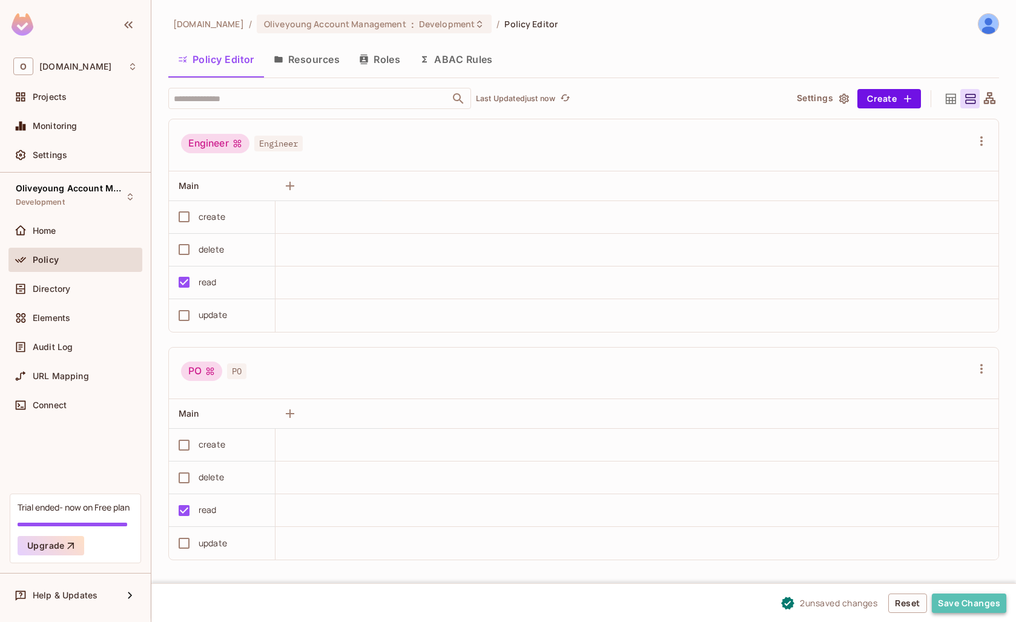
click at [976, 612] on button "Save Changes" at bounding box center [969, 603] width 75 height 19
